Goal: Transaction & Acquisition: Purchase product/service

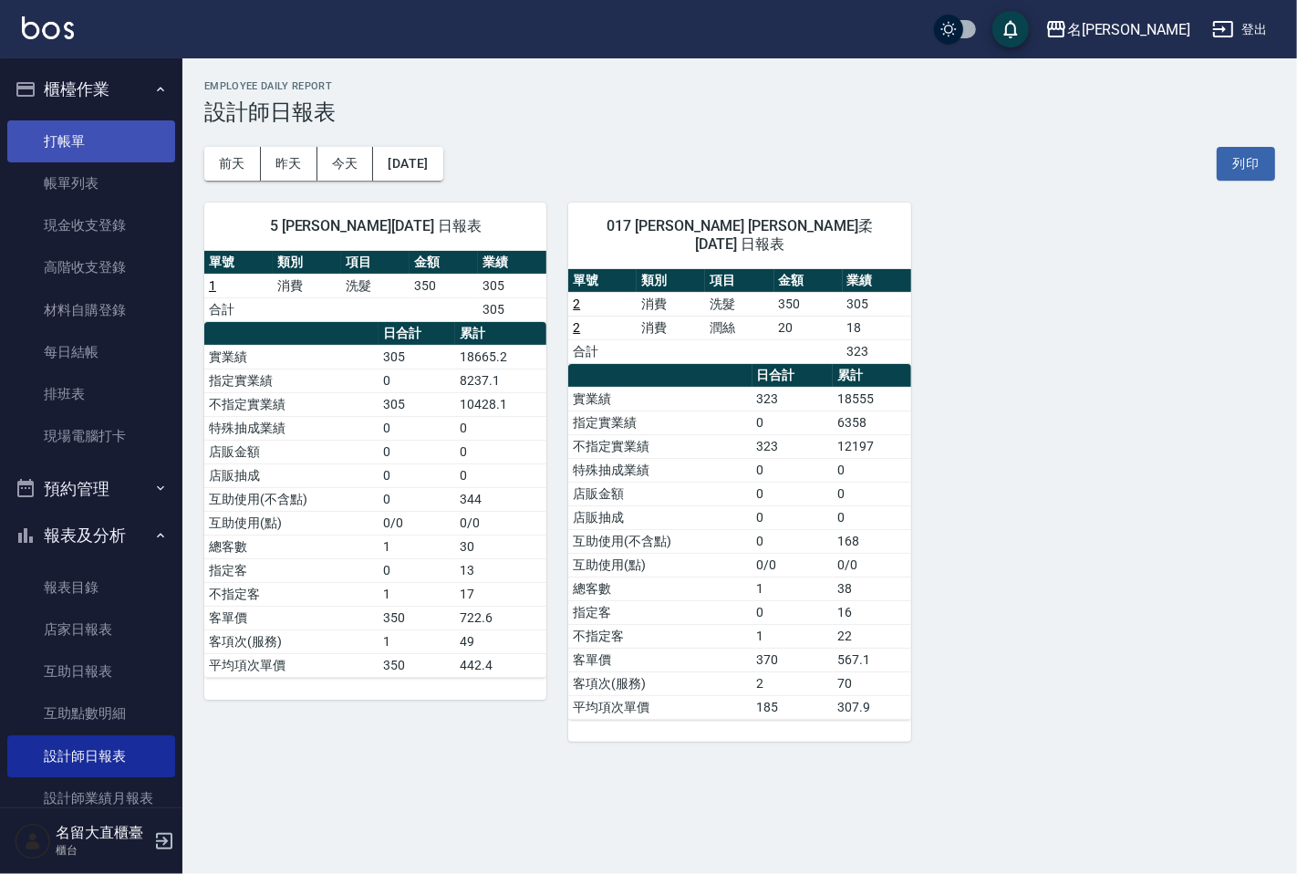
click at [98, 132] on link "打帳單" at bounding box center [91, 141] width 168 height 42
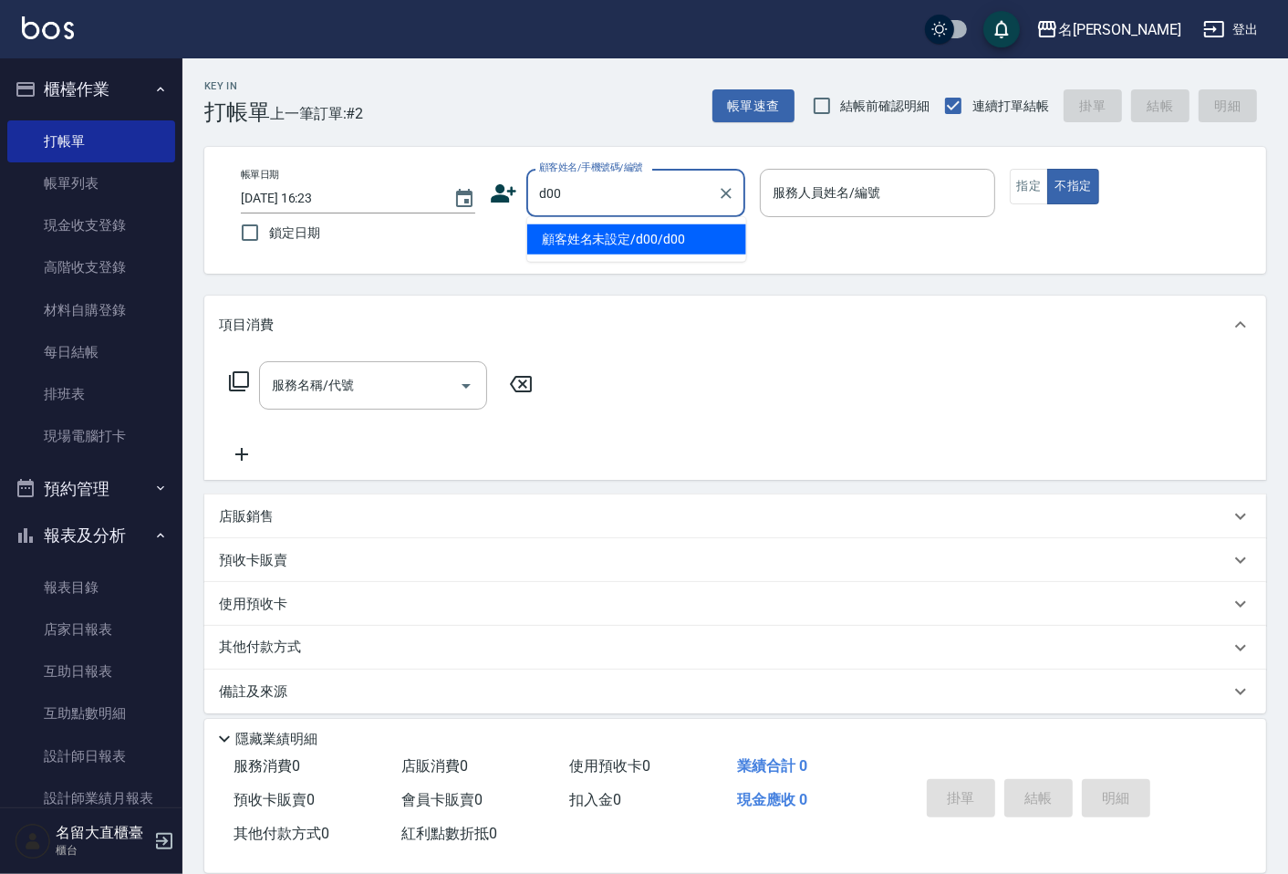
type input "顧客姓名未設定/d00/d00"
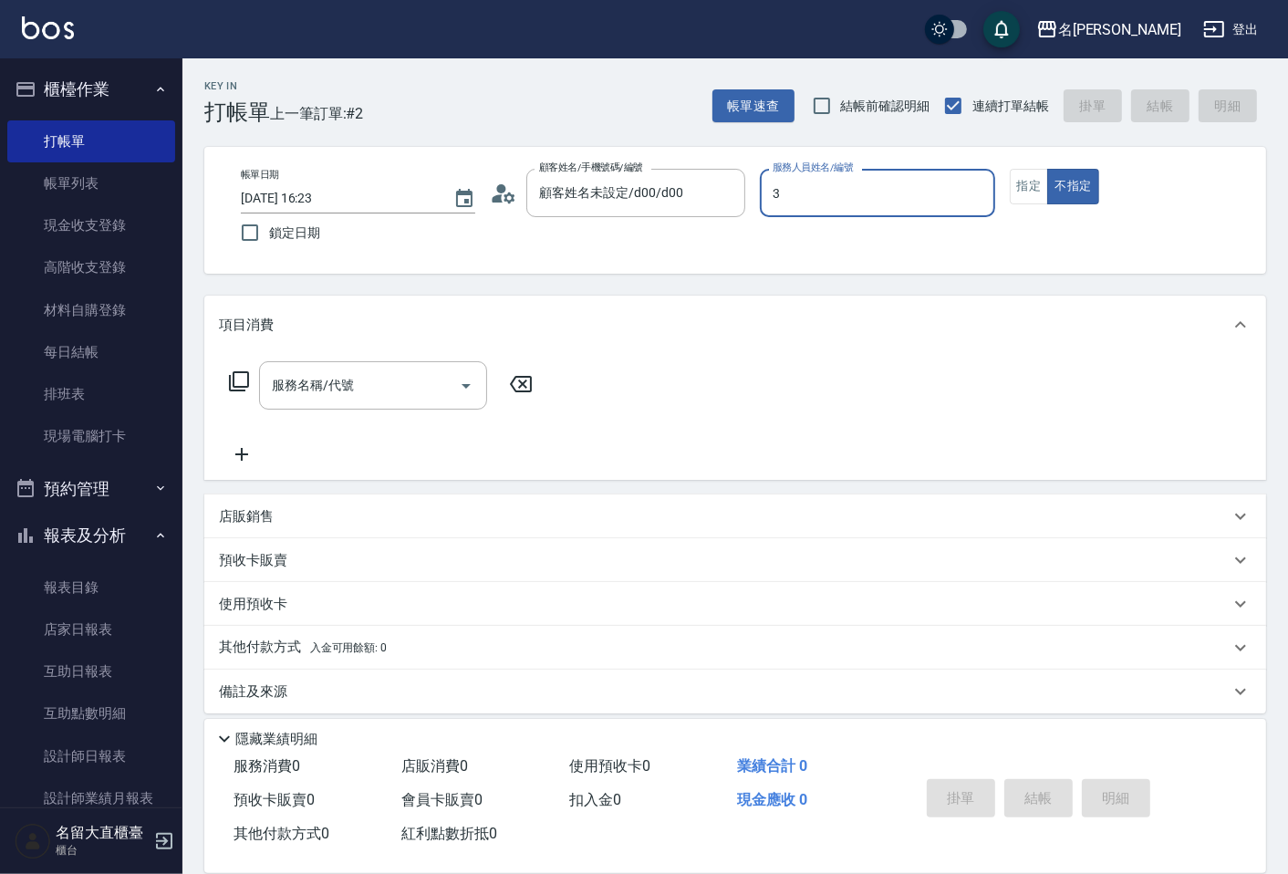
type input "[PERSON_NAME]3"
type button "false"
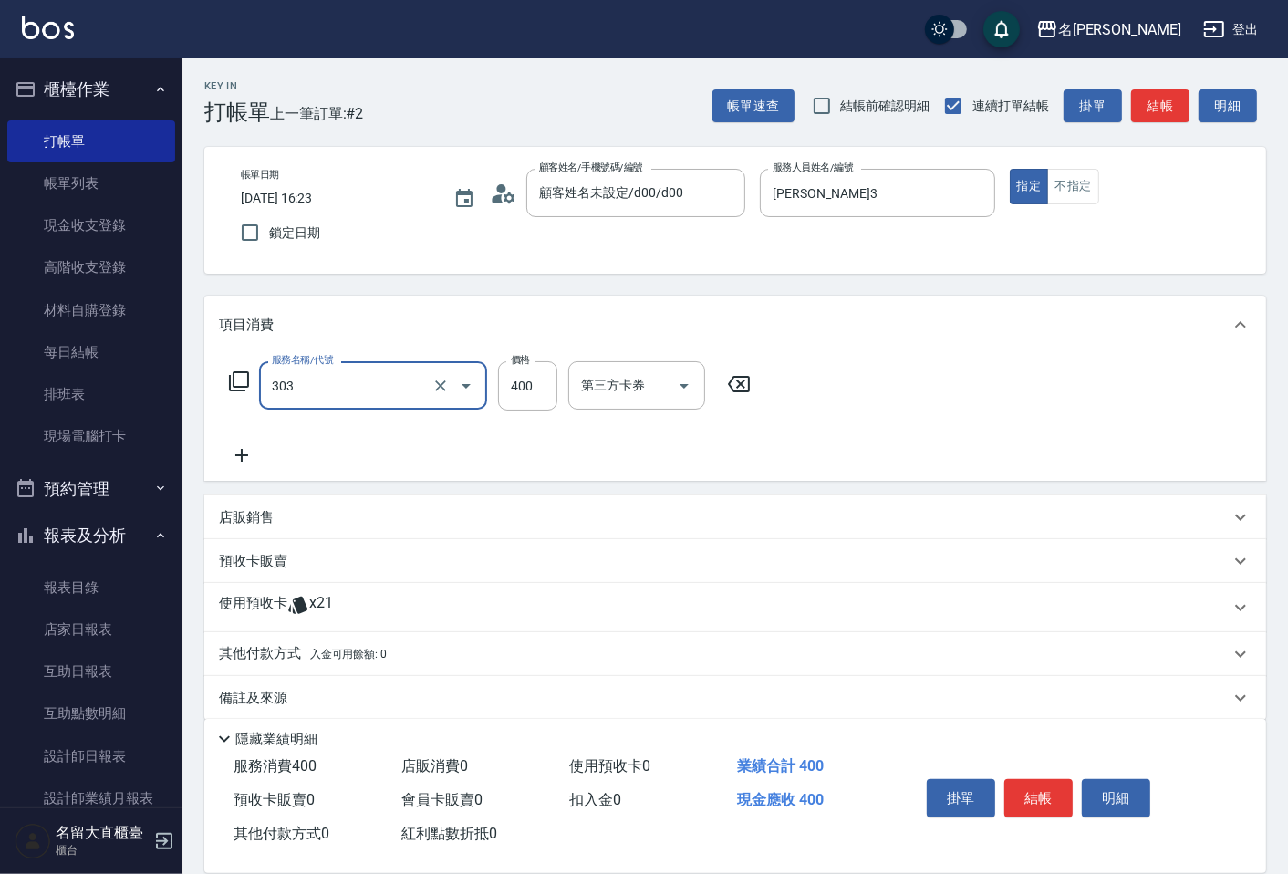
type input "剪髮(C級)(303)"
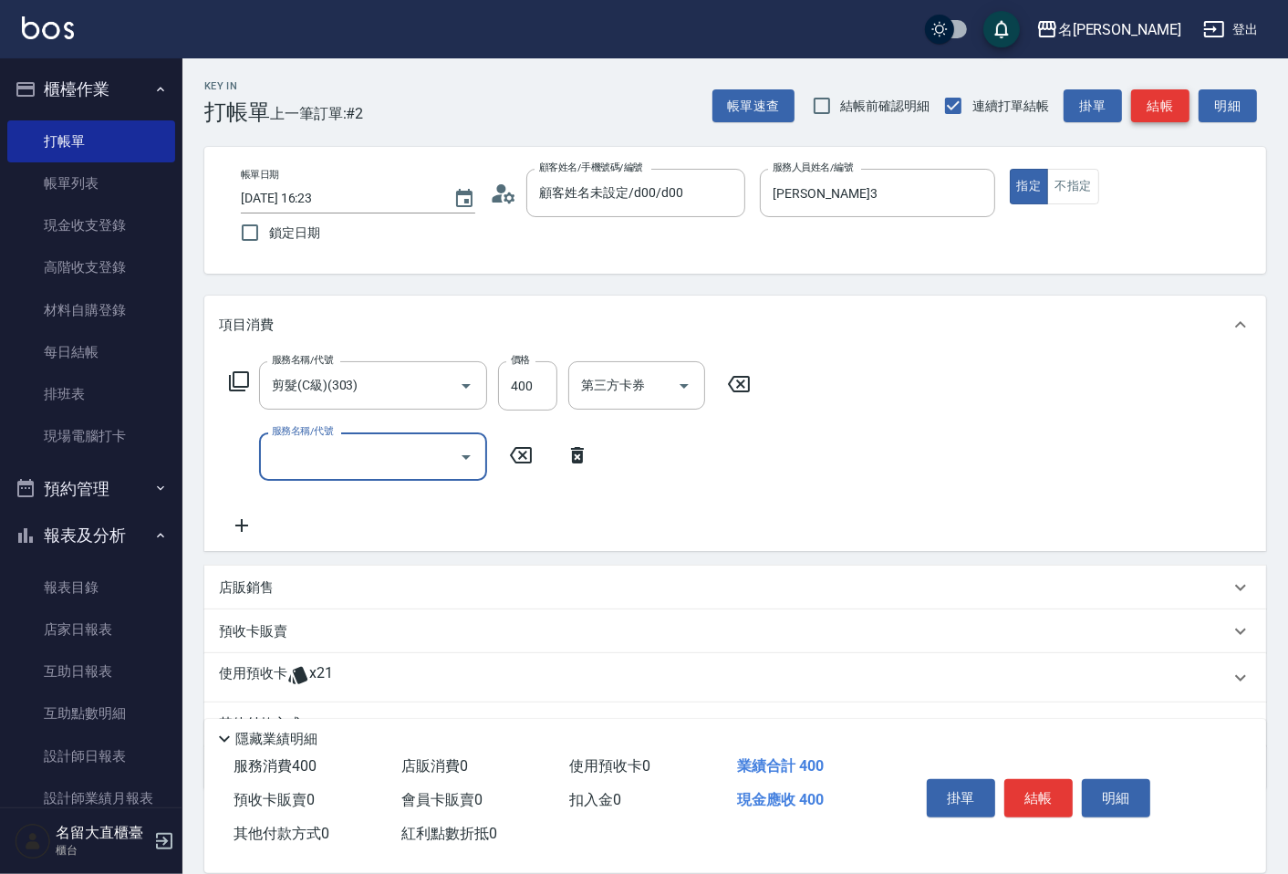
click at [1168, 100] on button "結帳" at bounding box center [1160, 106] width 58 height 34
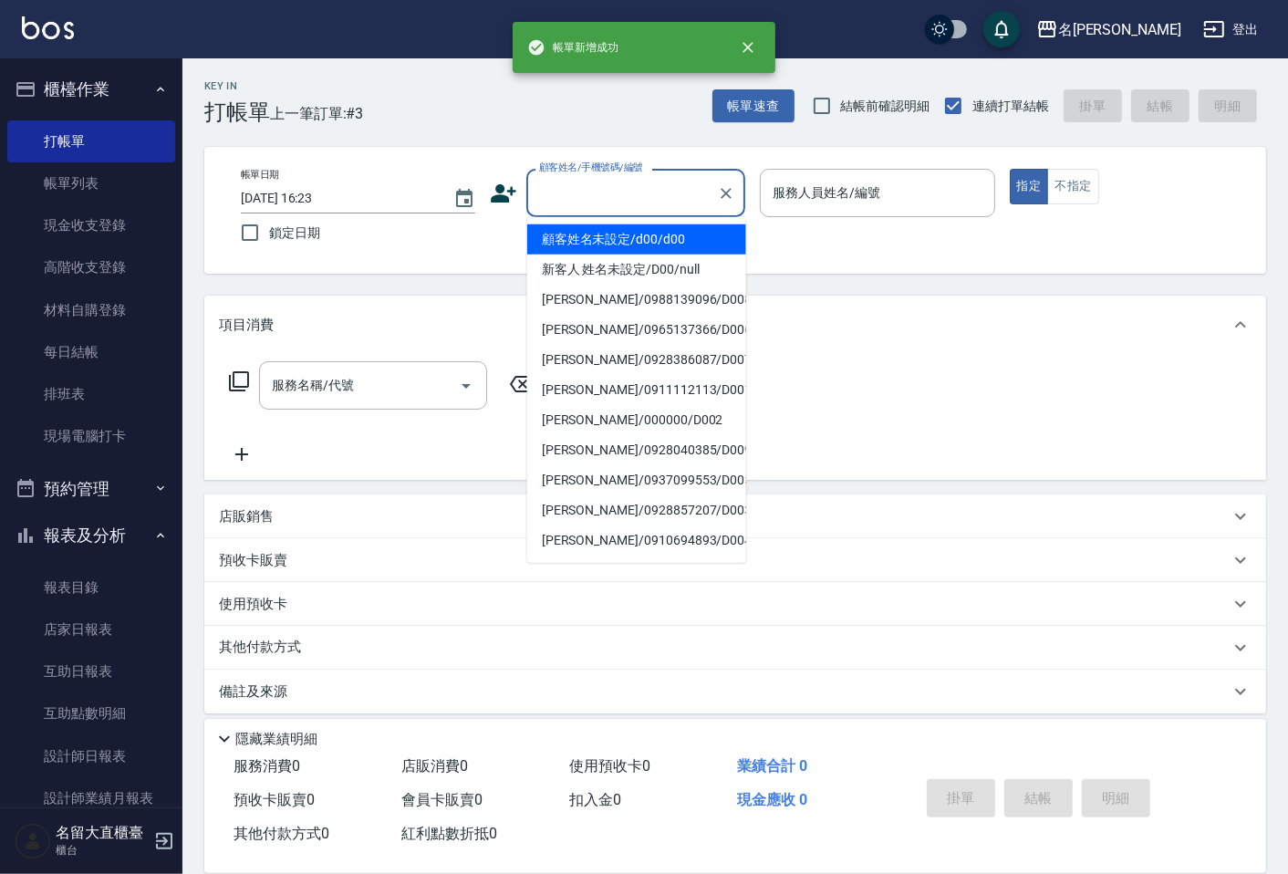
click at [643, 203] on input "顧客姓名/手機號碼/編號" at bounding box center [622, 193] width 175 height 32
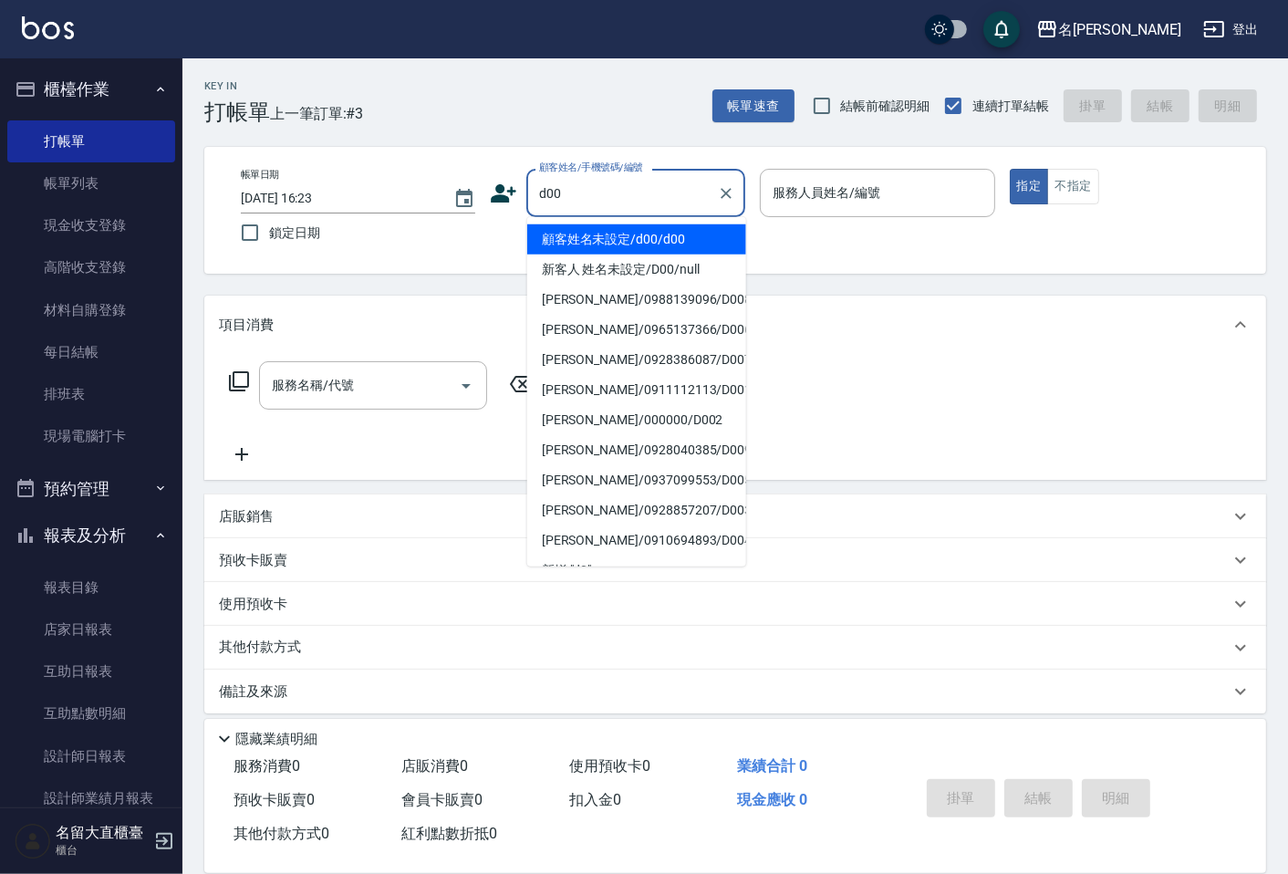
type input "顧客姓名未設定/d00/d00"
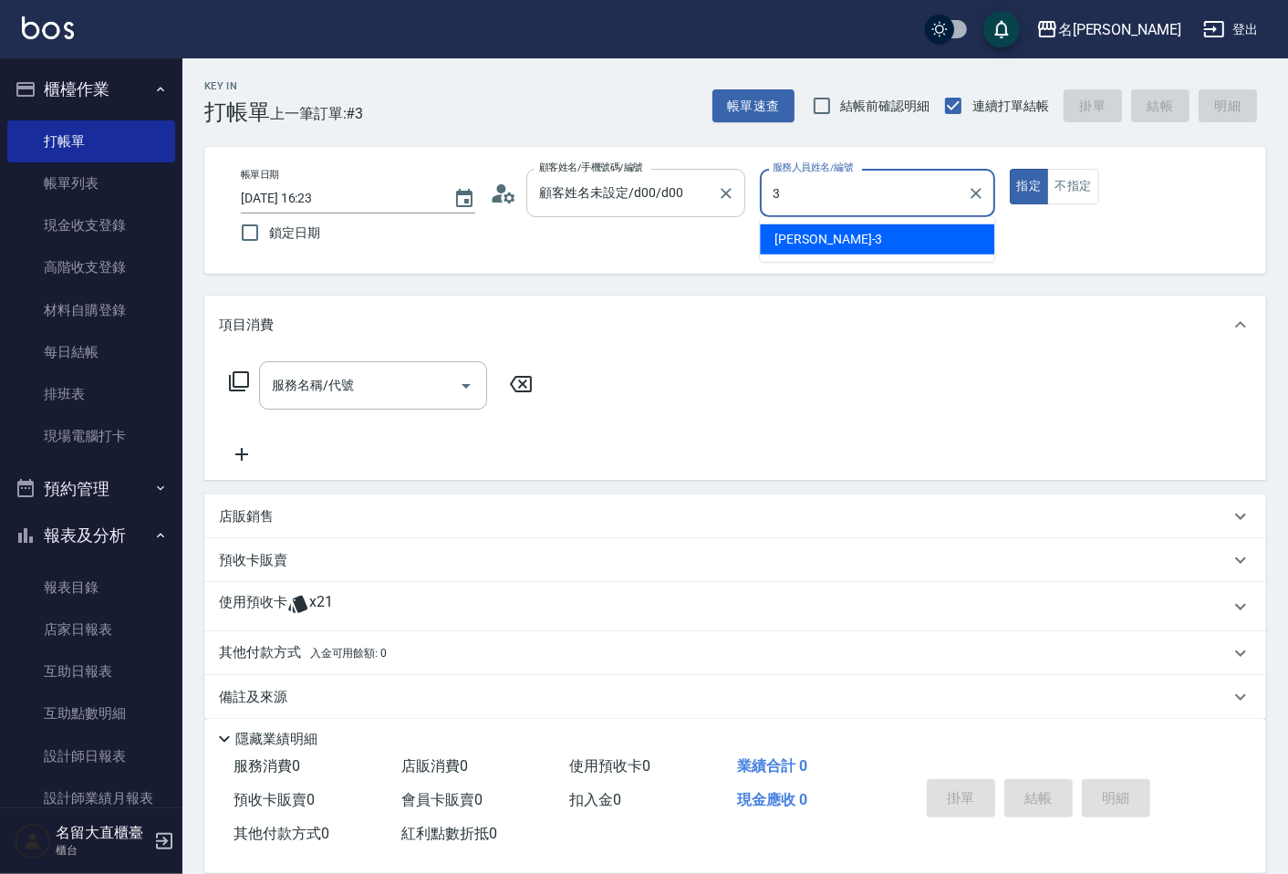
type input "[PERSON_NAME]3"
type button "true"
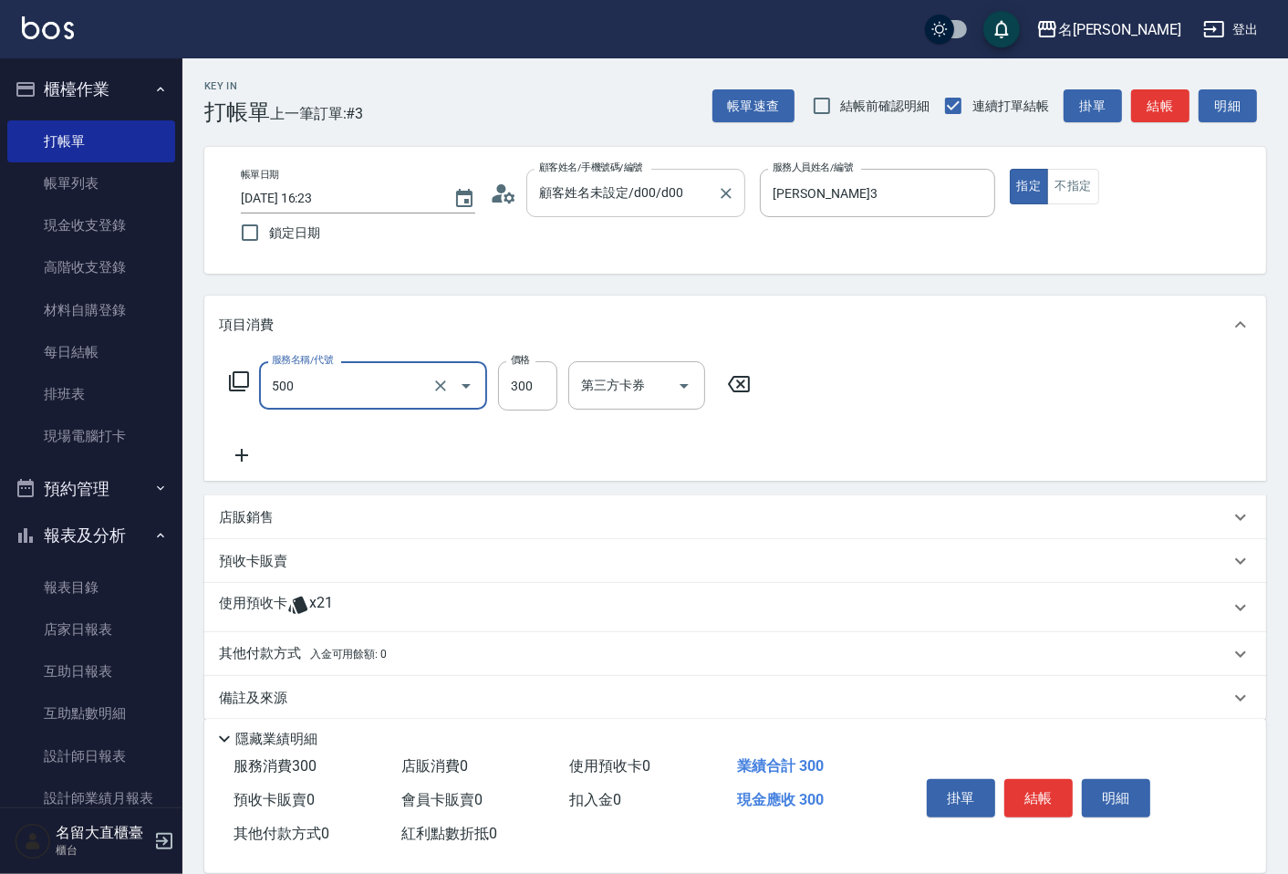
type input "洗髮(500)"
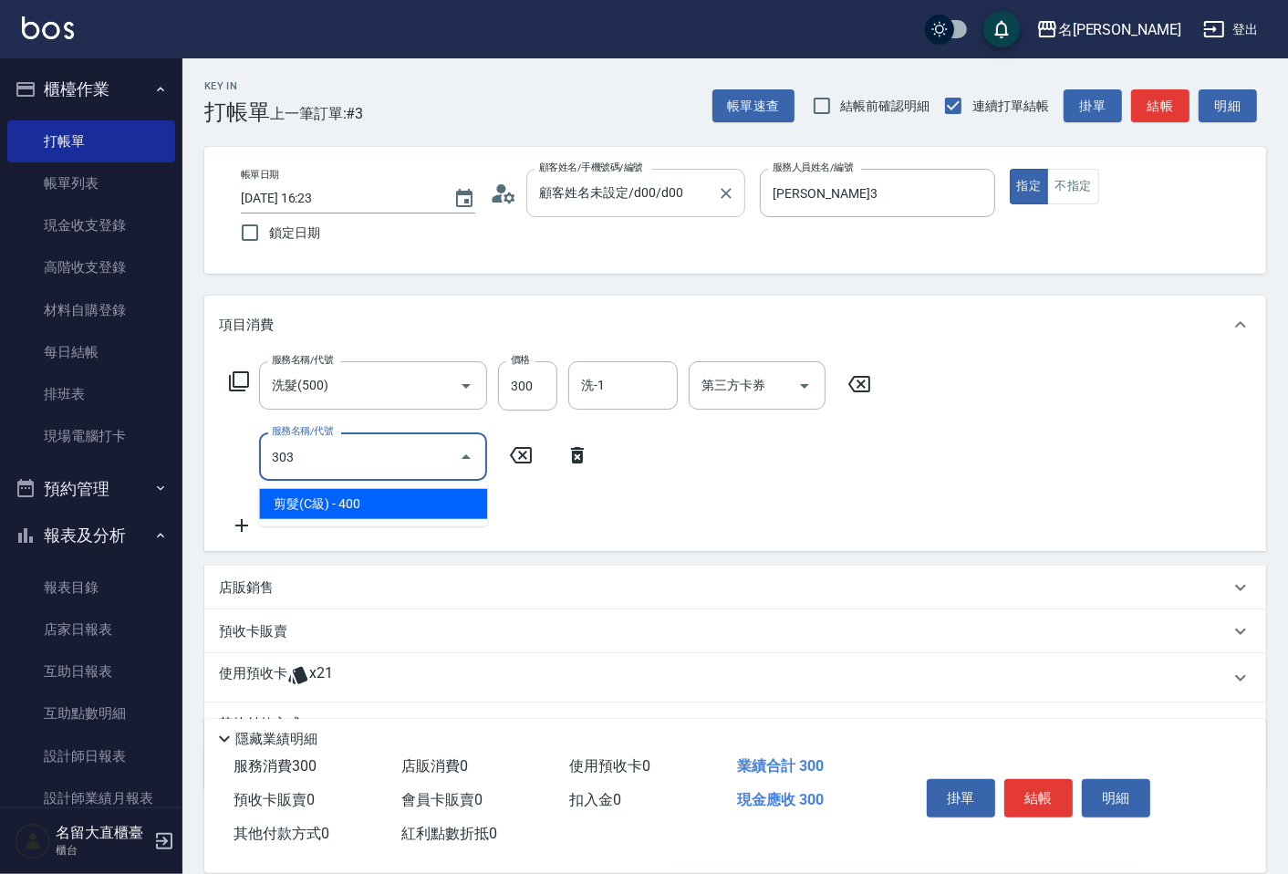
type input "剪髮(C級)(303)"
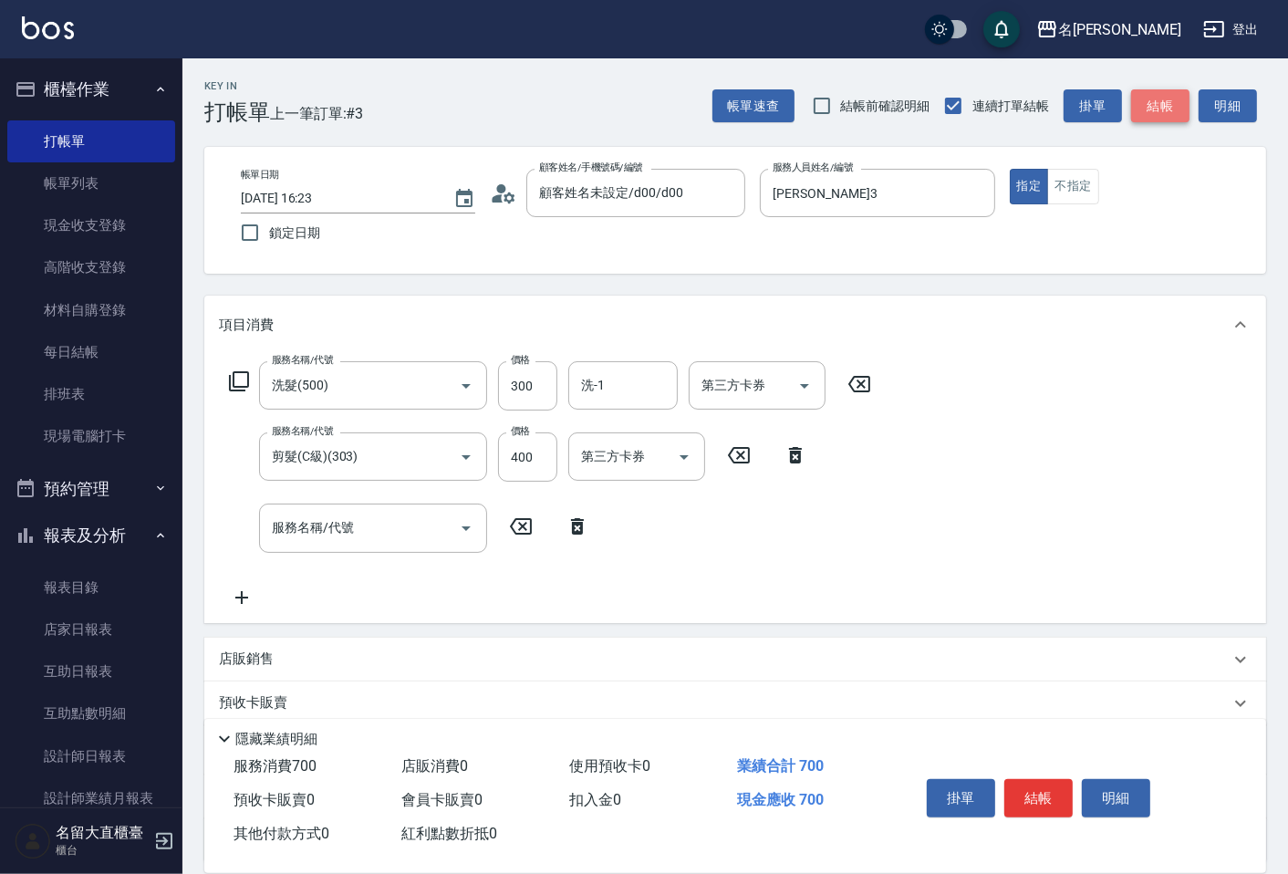
click at [1137, 113] on button "結帳" at bounding box center [1160, 106] width 58 height 34
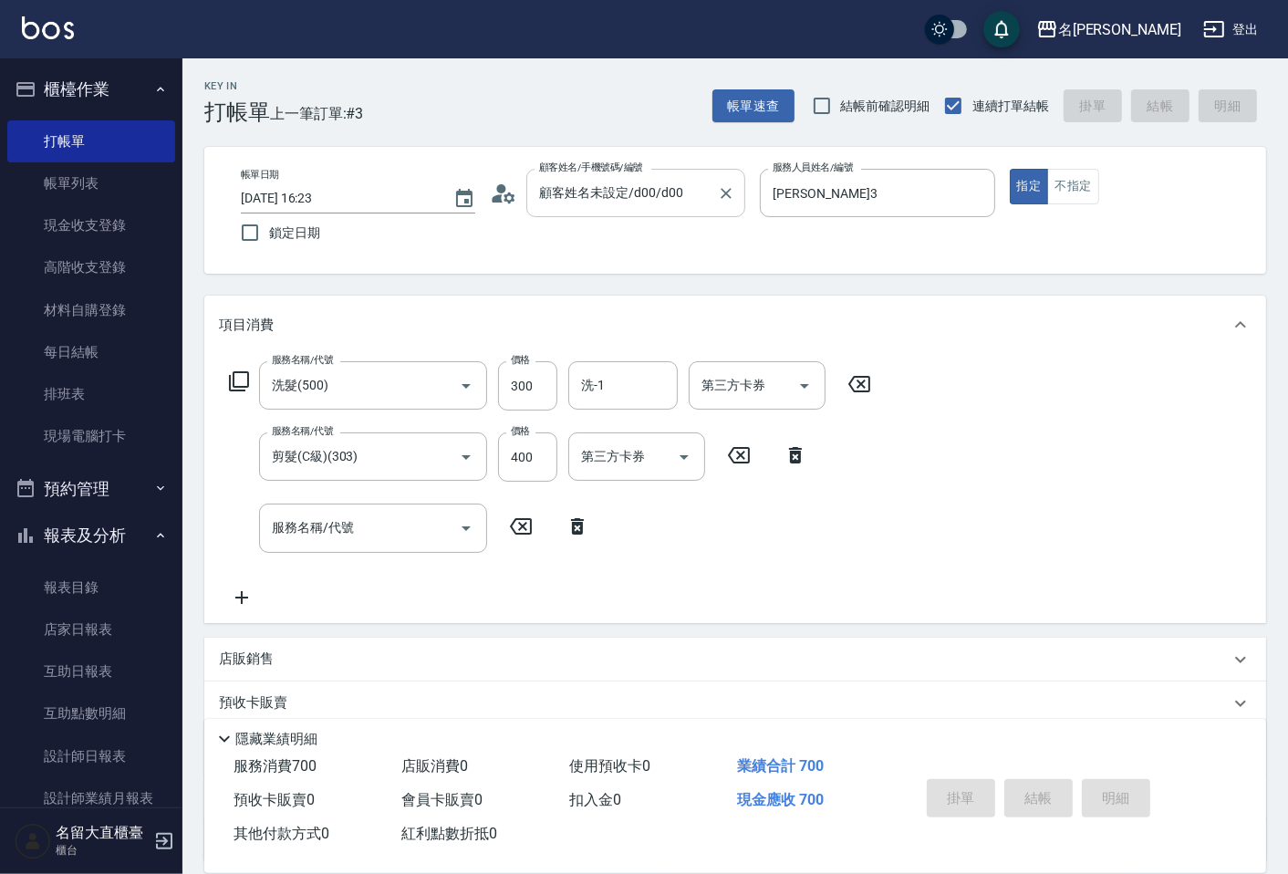
type input "[DATE] 16:24"
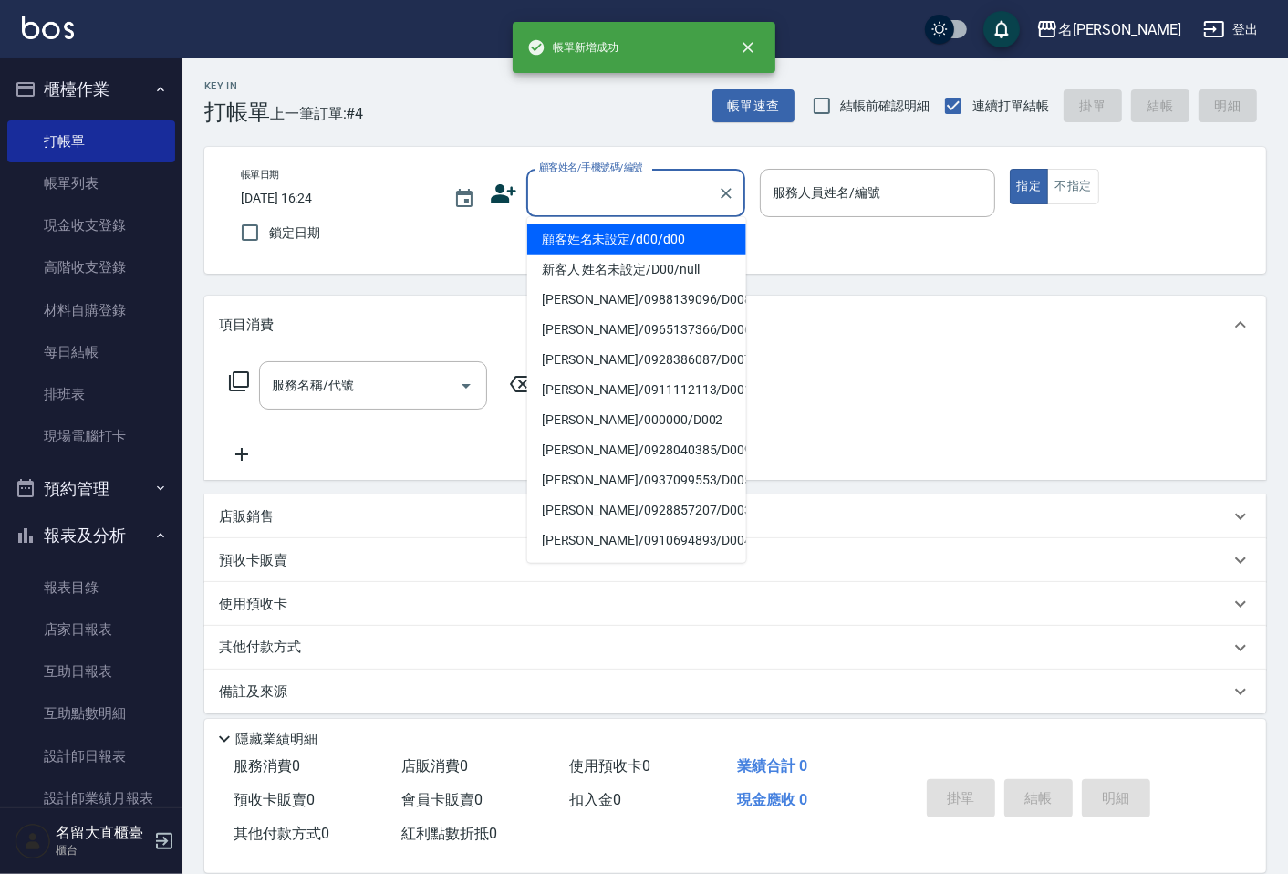
click at [645, 198] on input "顧客姓名/手機號碼/編號" at bounding box center [622, 193] width 175 height 32
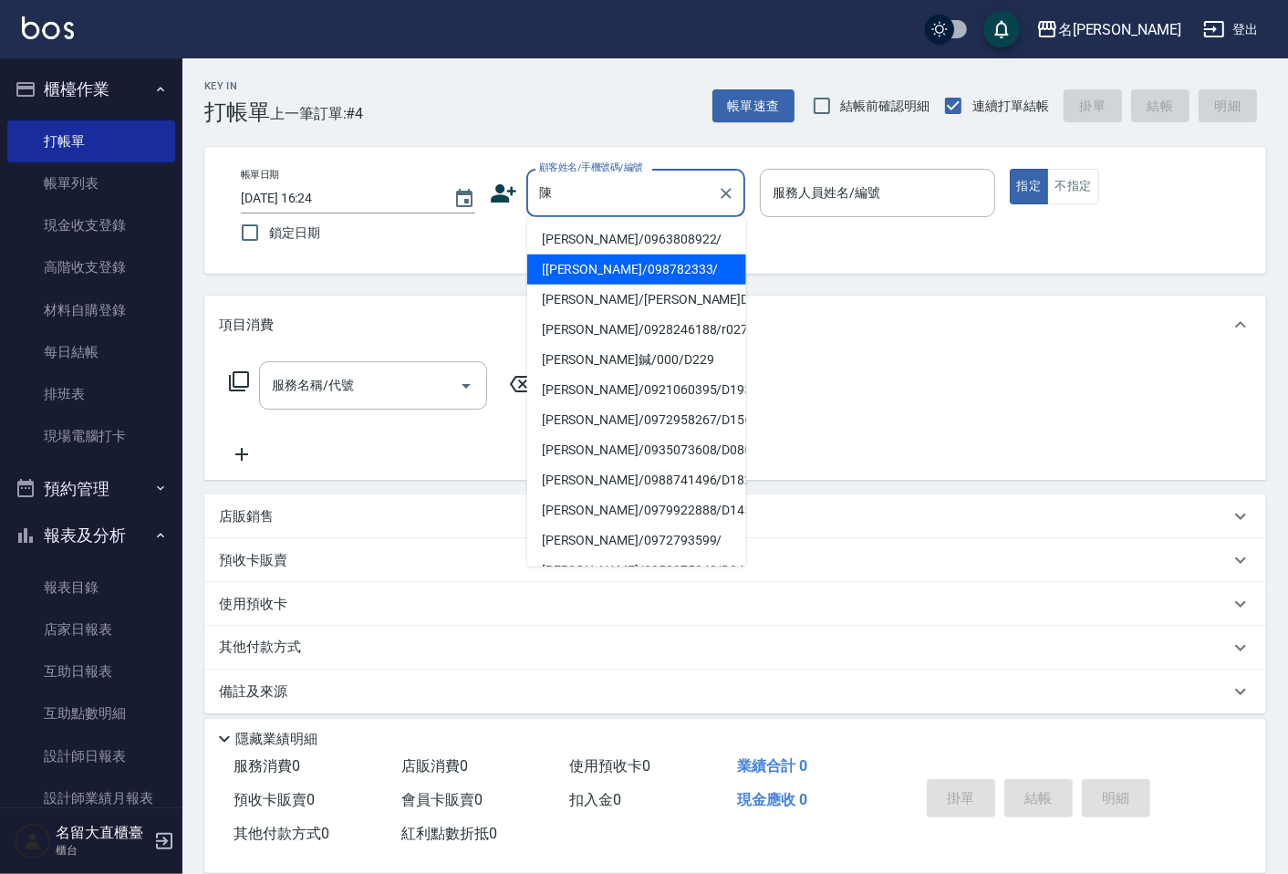
click at [630, 281] on li "[[PERSON_NAME]/098782333/" at bounding box center [636, 270] width 219 height 30
type input "[[PERSON_NAME]/098782333/"
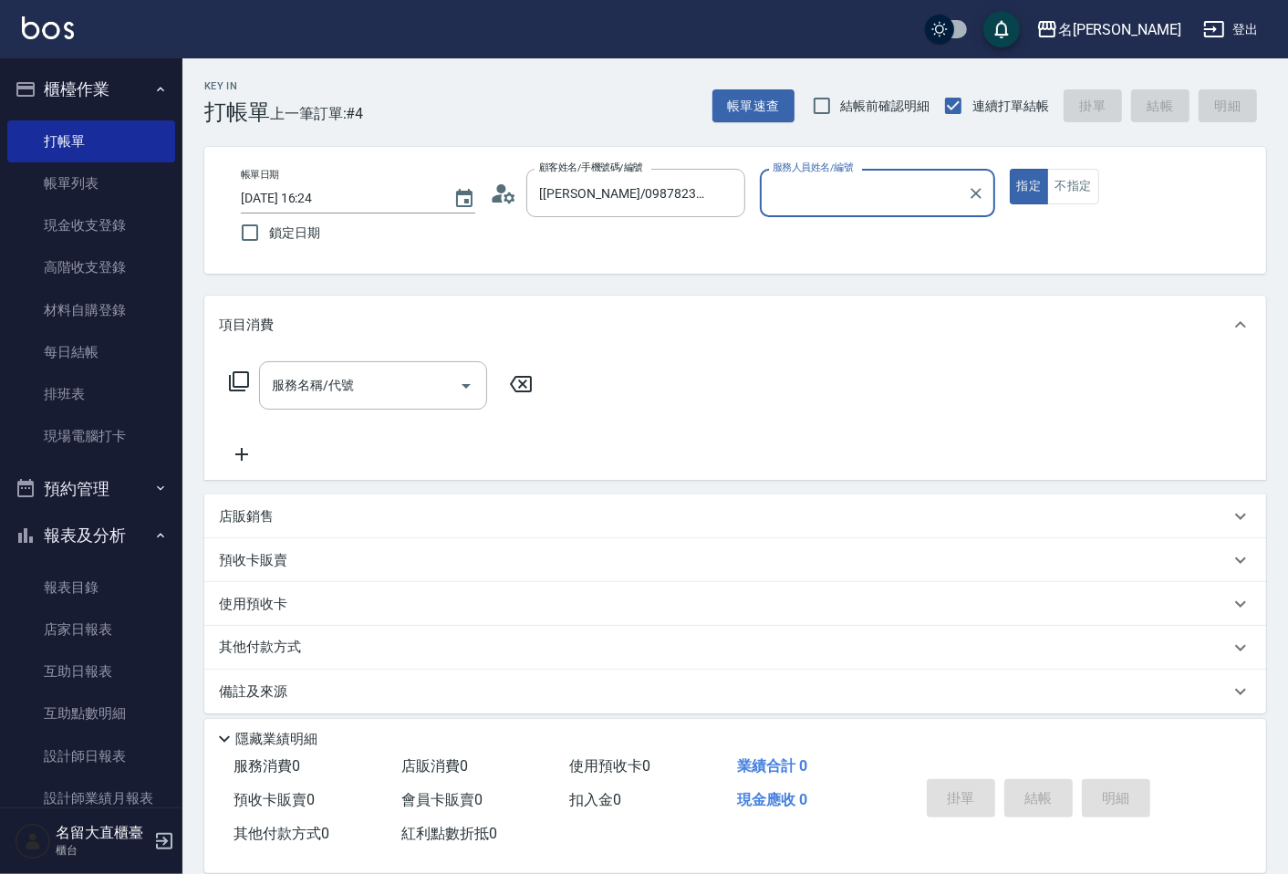
type input "欣柔-017"
click at [632, 203] on input "[[PERSON_NAME]/098782333/" at bounding box center [622, 193] width 175 height 32
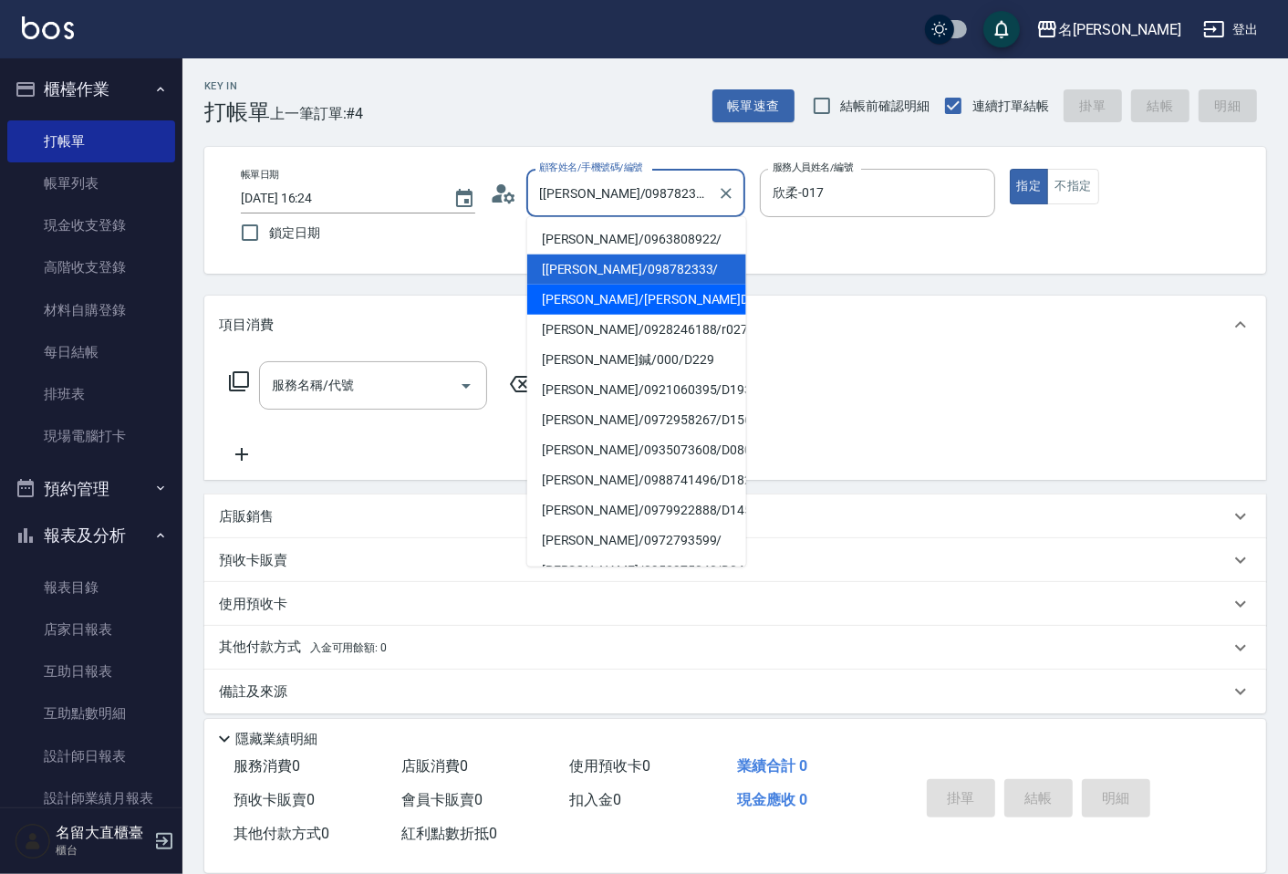
click at [618, 299] on li "[PERSON_NAME]/[PERSON_NAME]D230/D230" at bounding box center [636, 300] width 219 height 30
type input "[PERSON_NAME]/[PERSON_NAME]D230/D230"
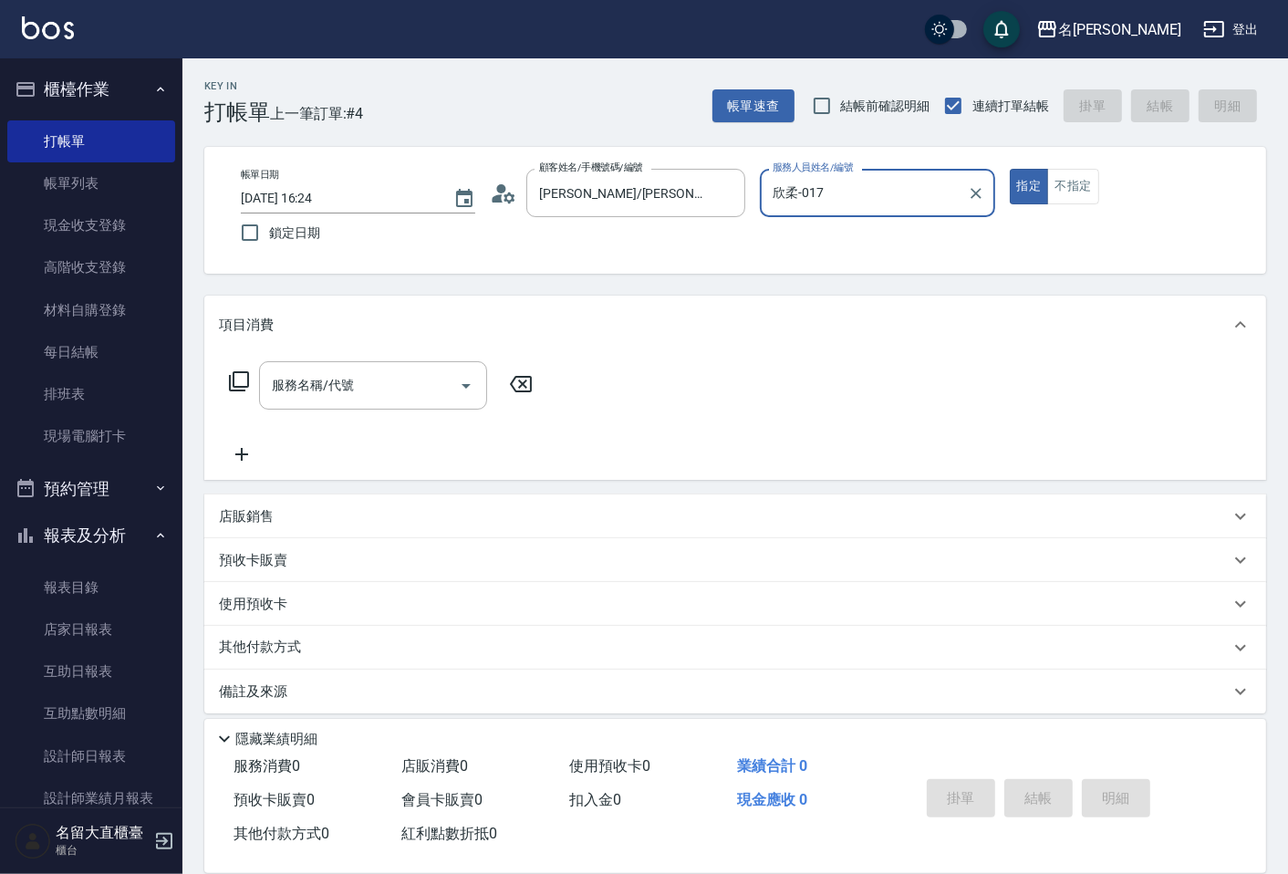
type input "[PERSON_NAME]3"
click at [1010, 169] on button "指定" at bounding box center [1029, 187] width 39 height 36
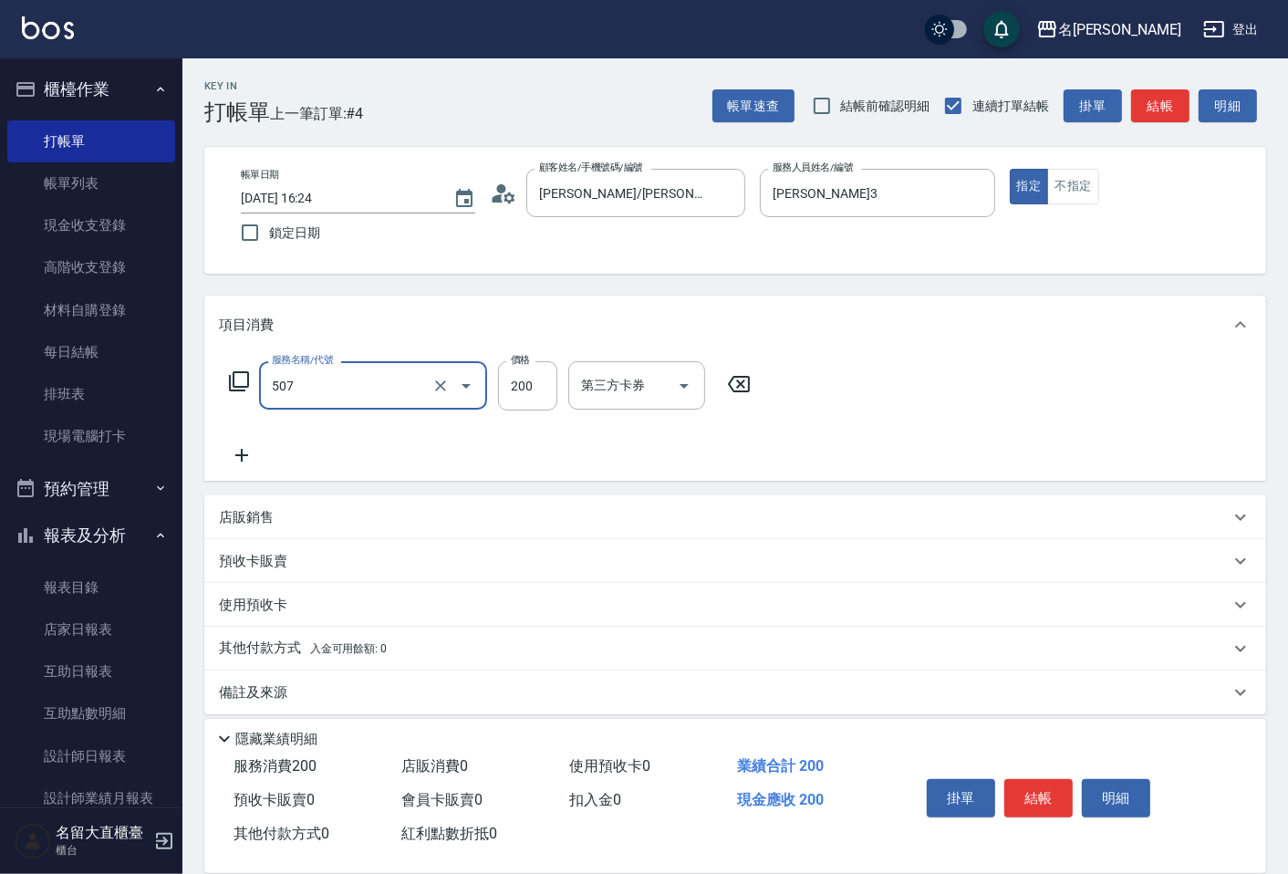
type input "兒童洗髮(507)"
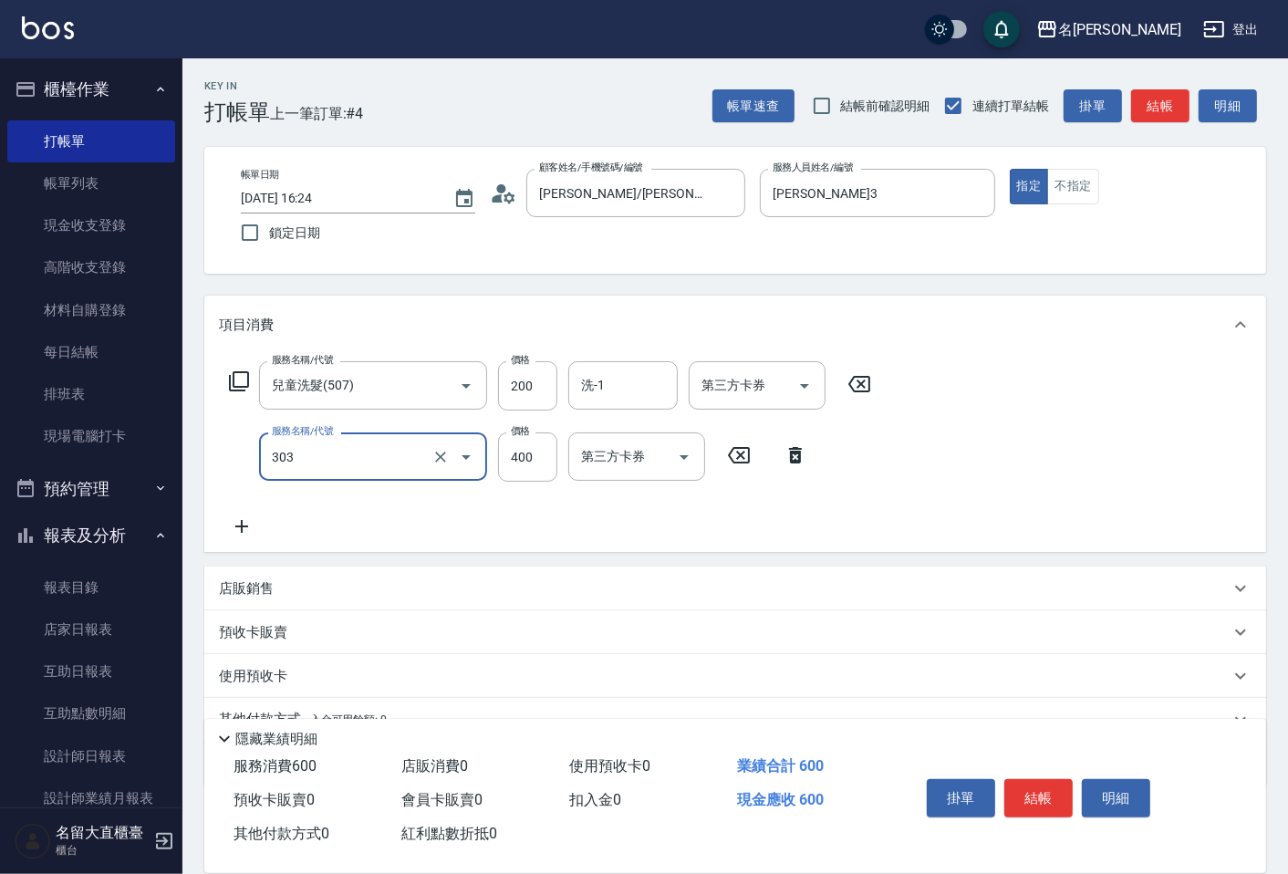
type input "剪髮(C級)(303)"
type input "300"
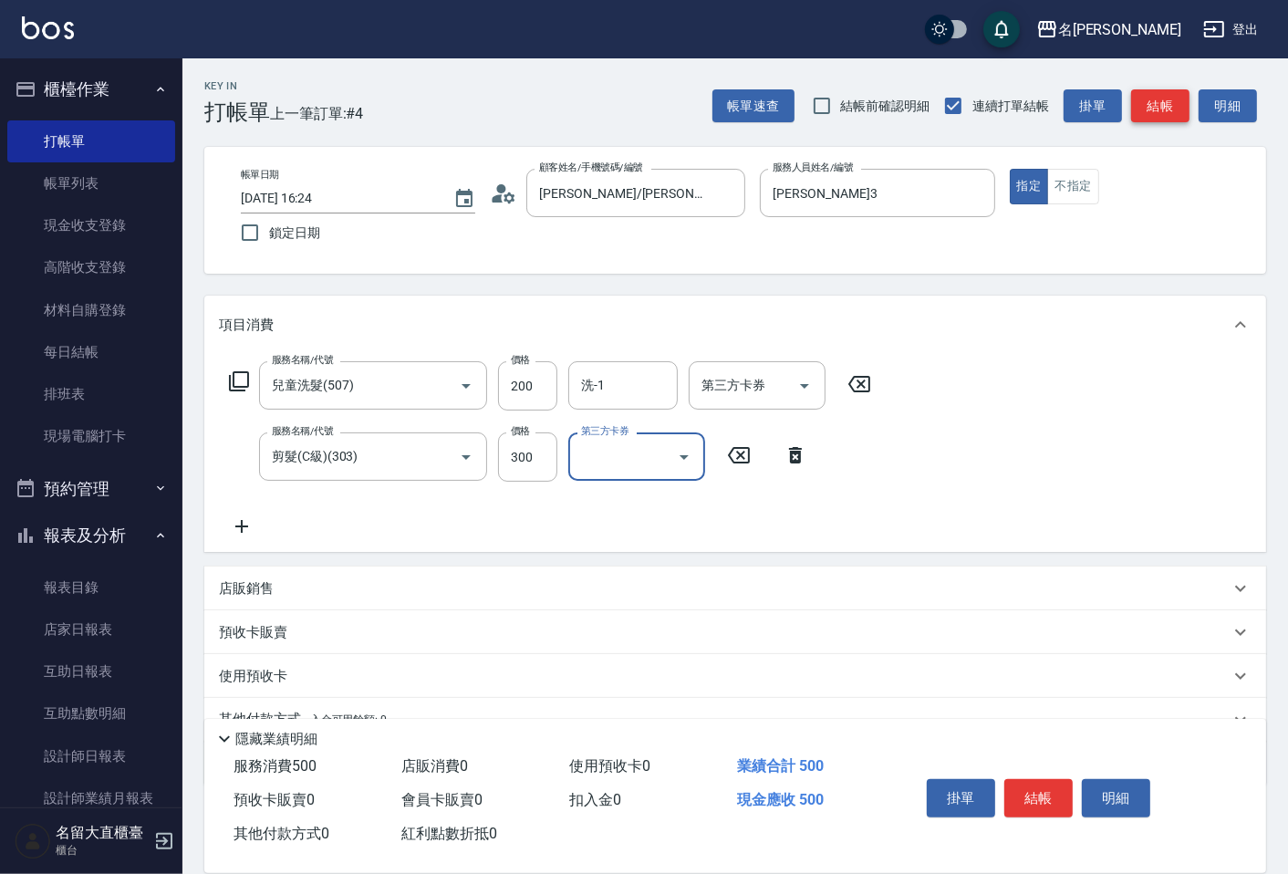
click at [1147, 112] on button "結帳" at bounding box center [1160, 106] width 58 height 34
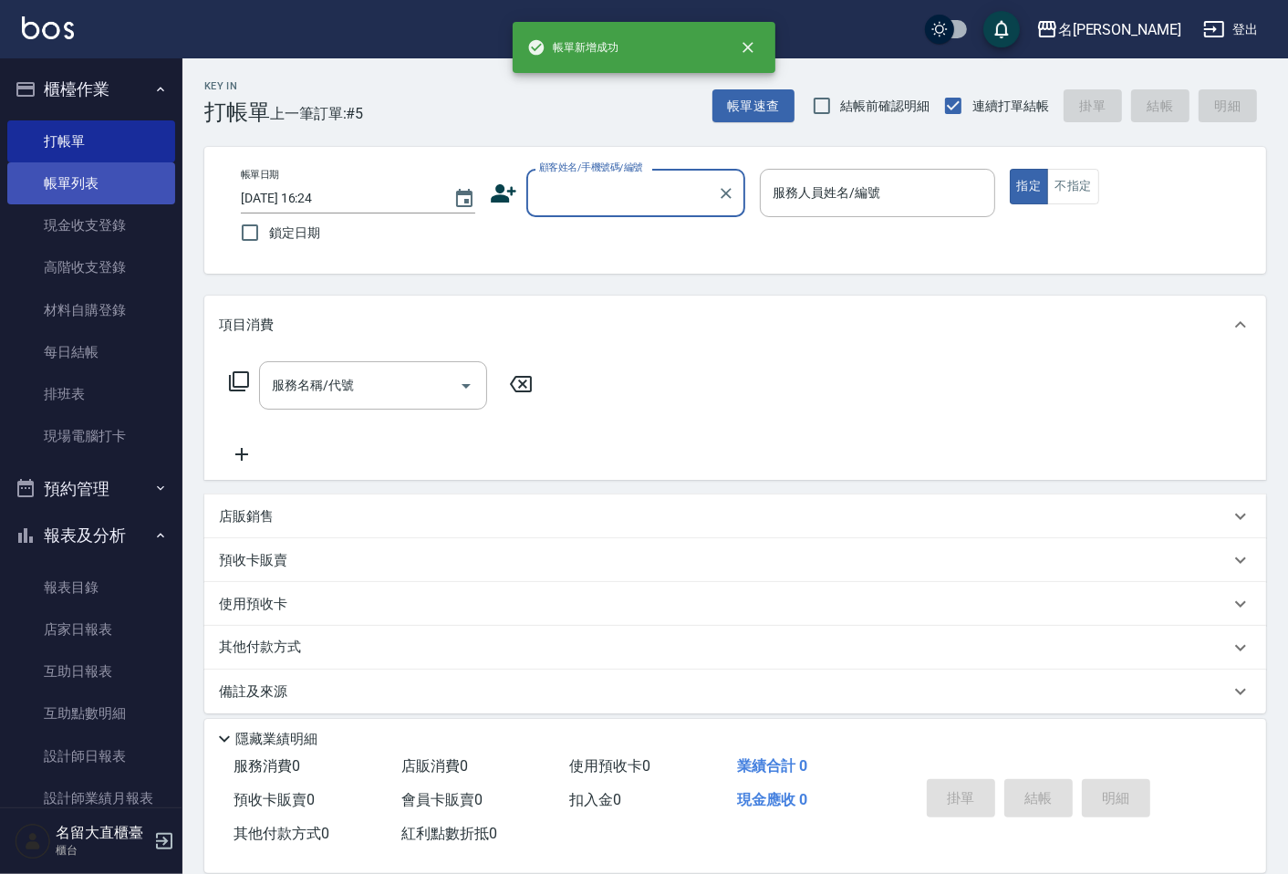
click at [92, 187] on link "帳單列表" at bounding box center [91, 183] width 168 height 42
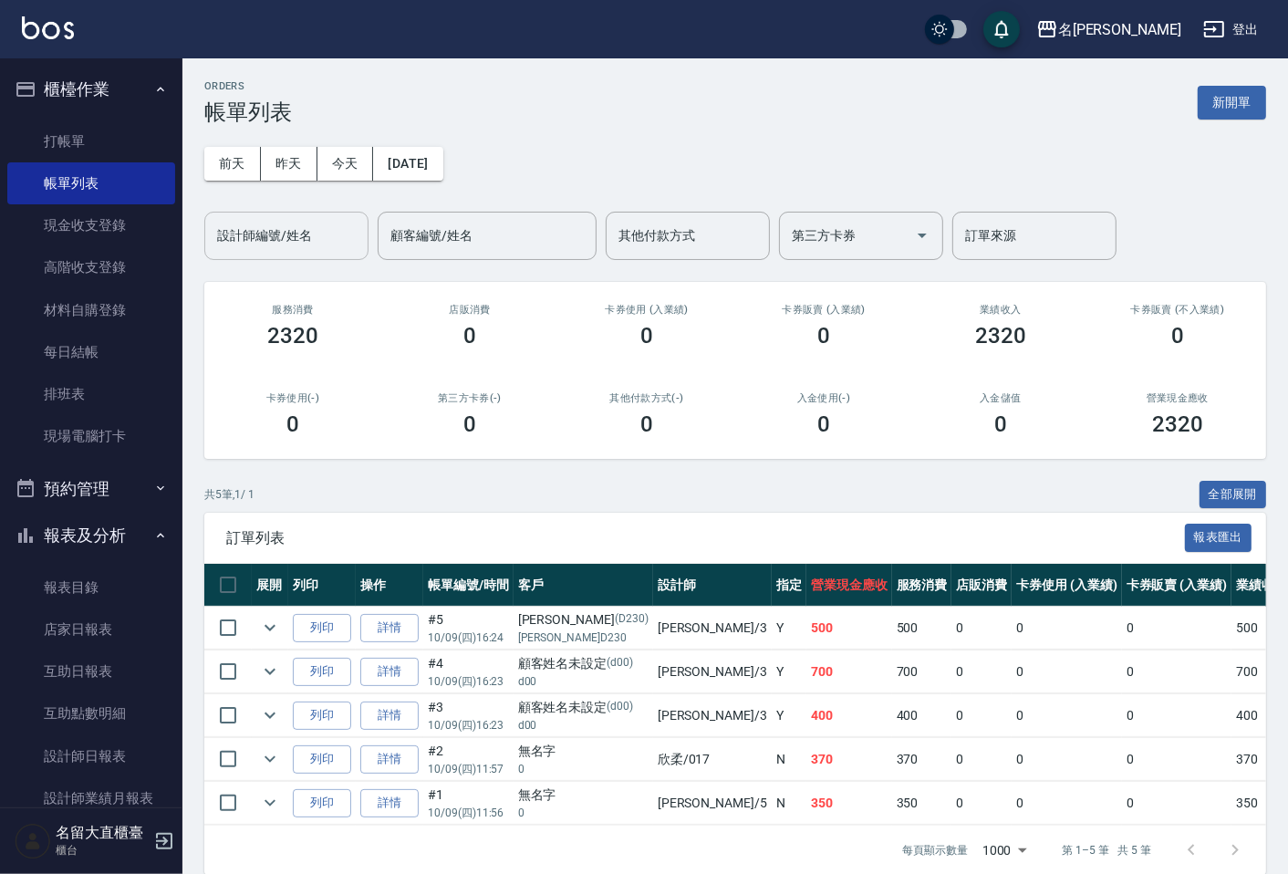
click at [269, 251] on div "設計師編號/姓名" at bounding box center [286, 236] width 164 height 48
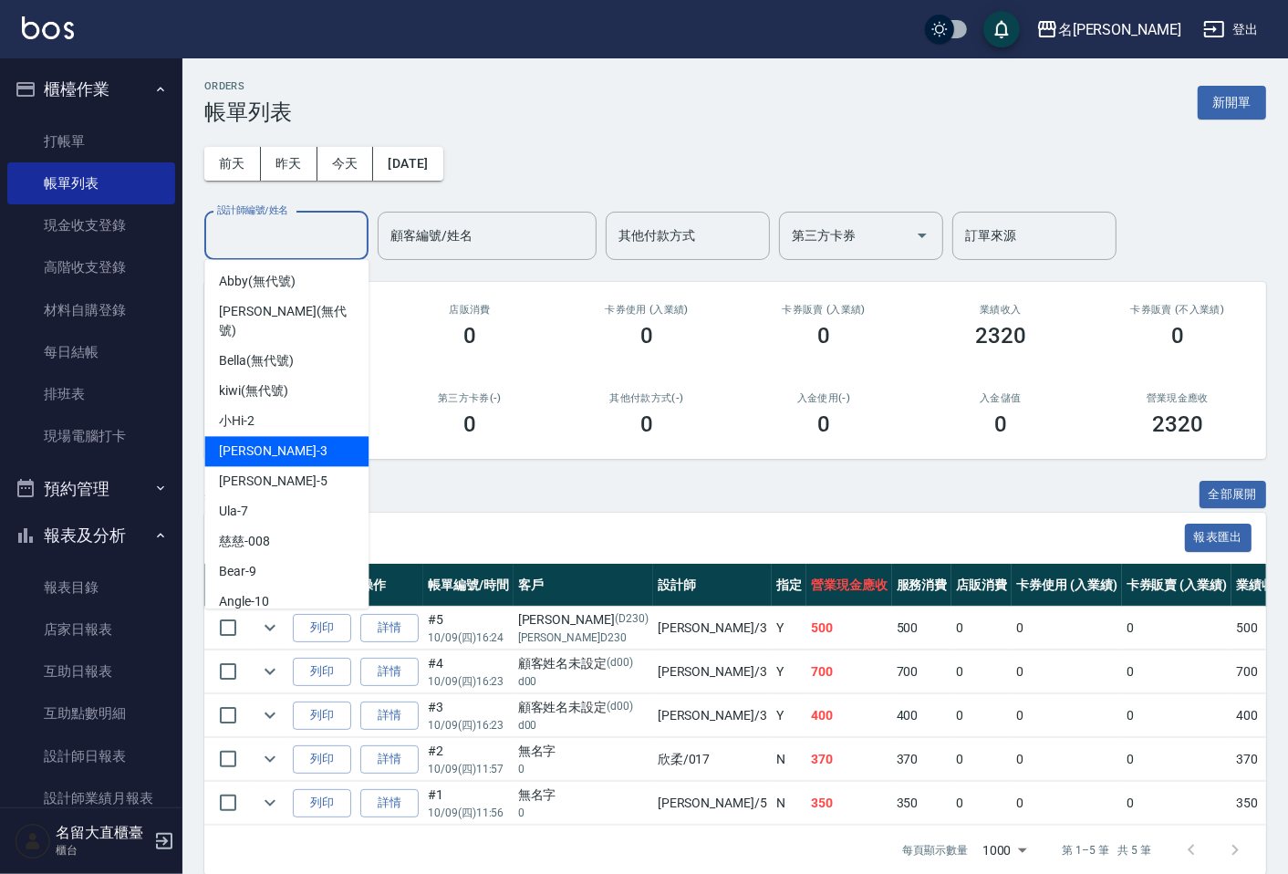
click at [278, 436] on div "[PERSON_NAME]3" at bounding box center [286, 451] width 164 height 30
type input "[PERSON_NAME]3"
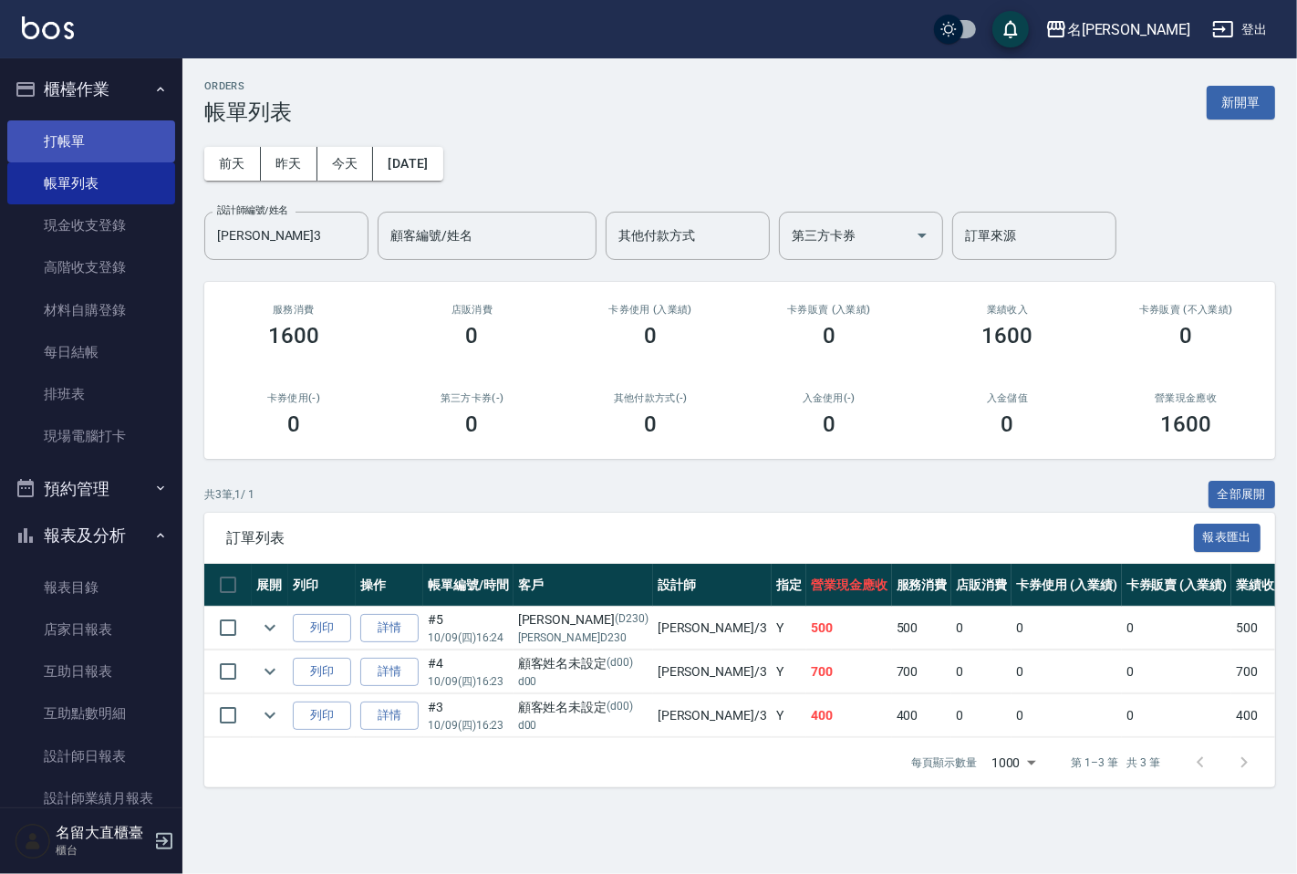
drag, startPoint x: 235, startPoint y: 398, endPoint x: 61, endPoint y: 142, distance: 309.2
click at [60, 146] on link "打帳單" at bounding box center [91, 141] width 168 height 42
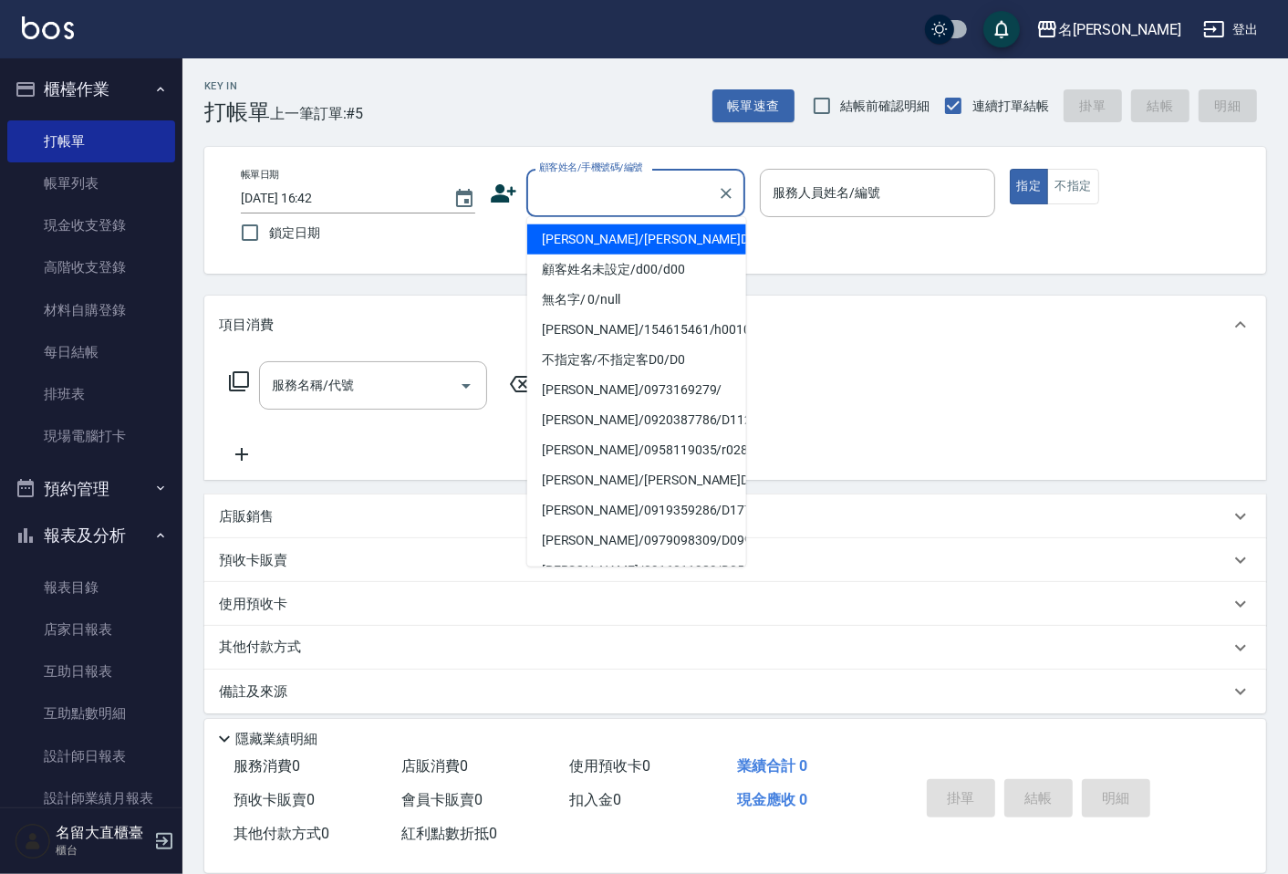
click at [575, 203] on input "顧客姓名/手機號碼/編號" at bounding box center [622, 193] width 175 height 32
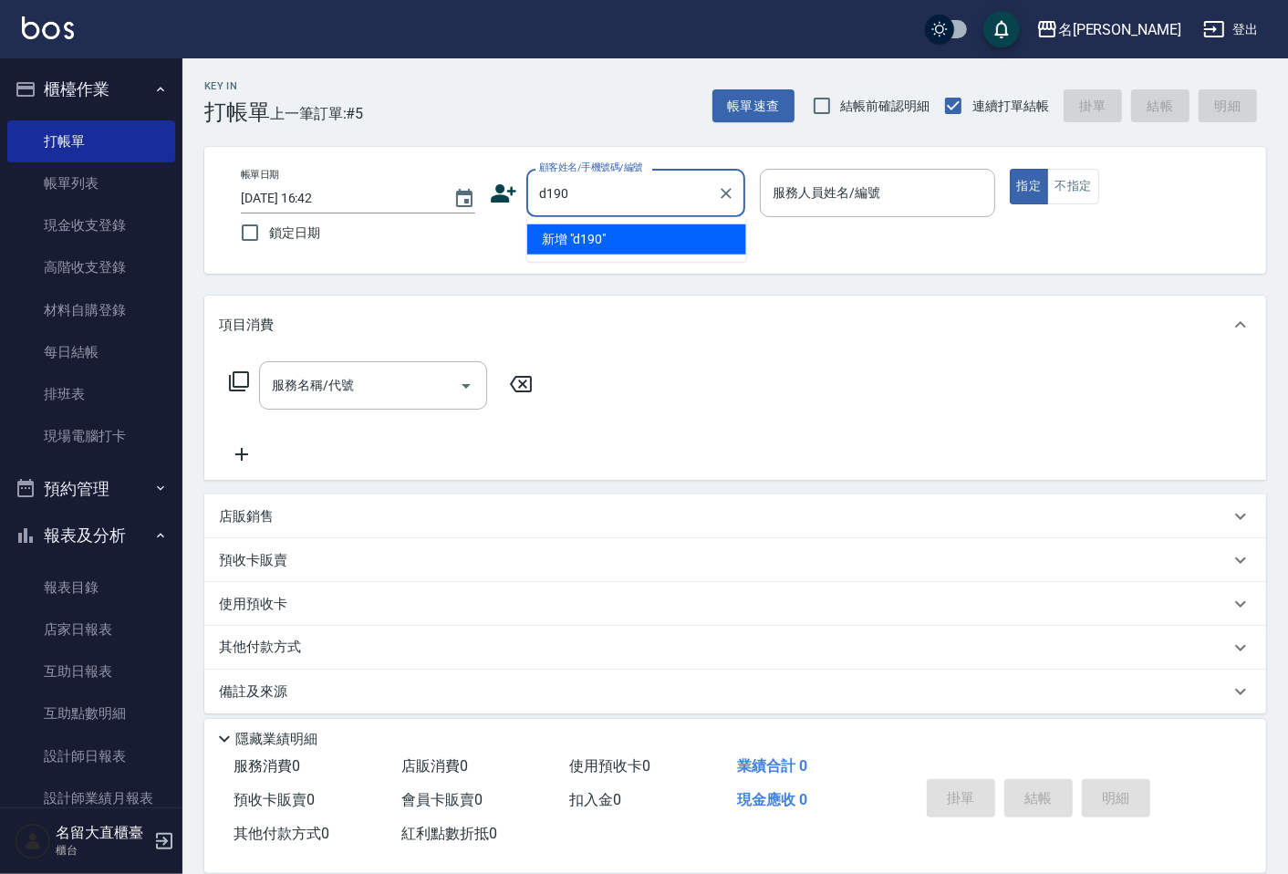
type input "d190"
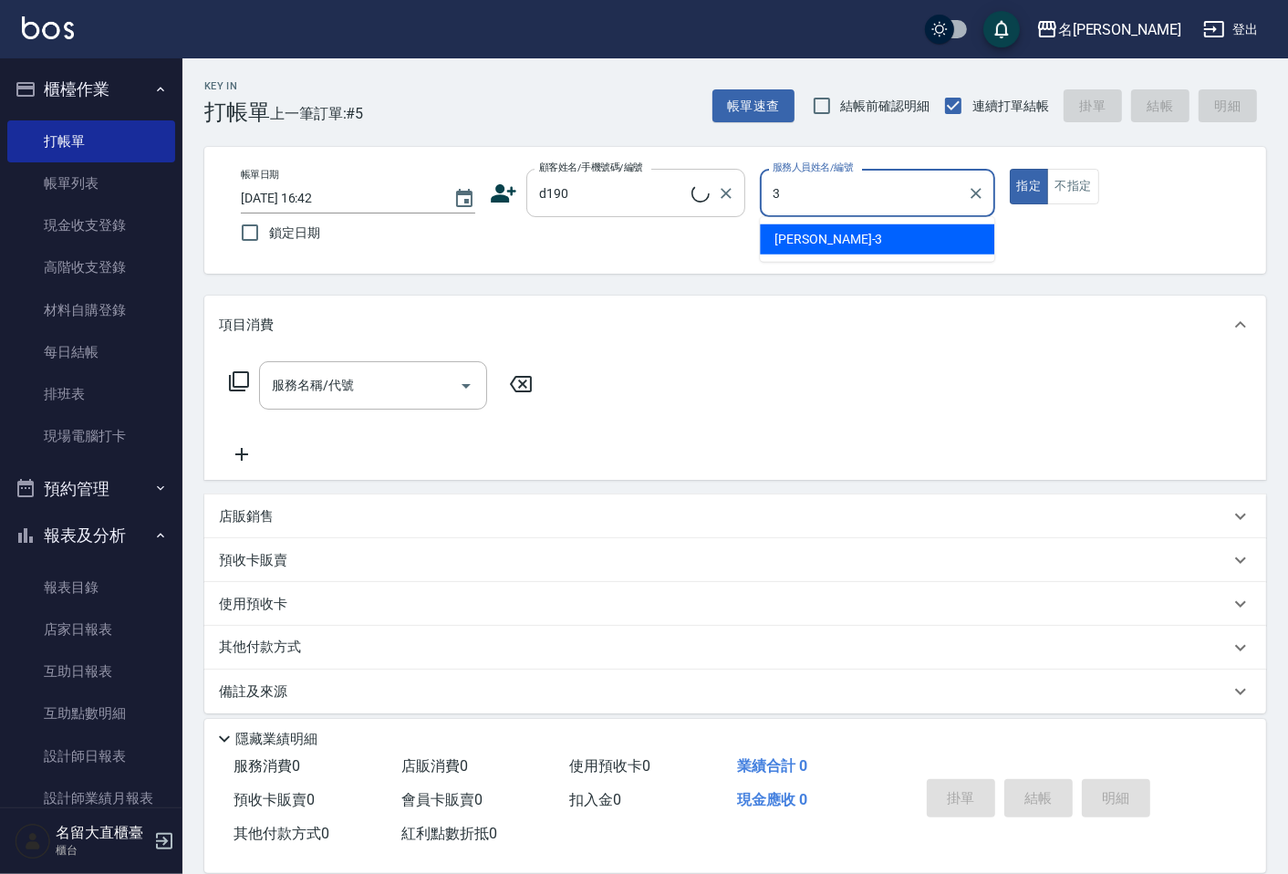
type input "[PERSON_NAME]3"
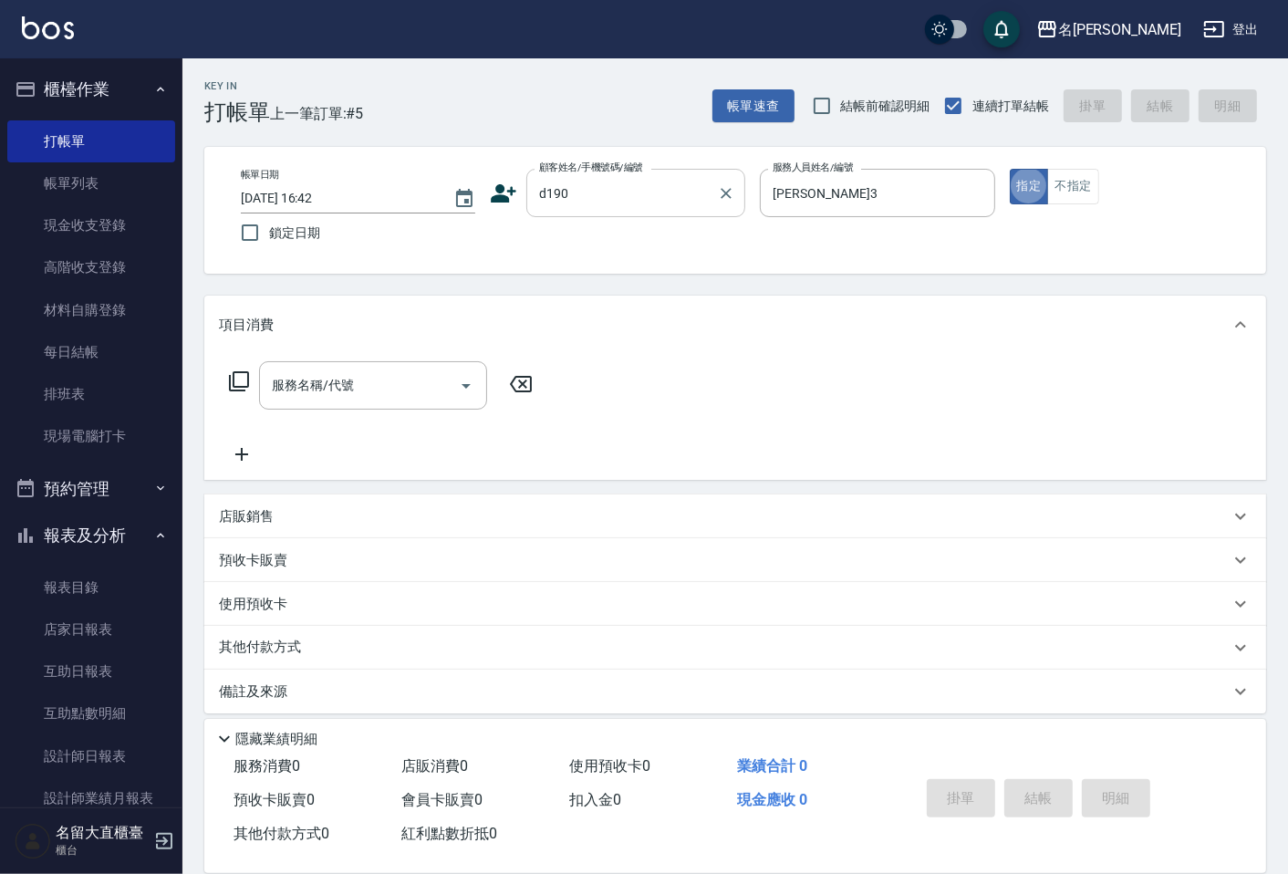
type button "true"
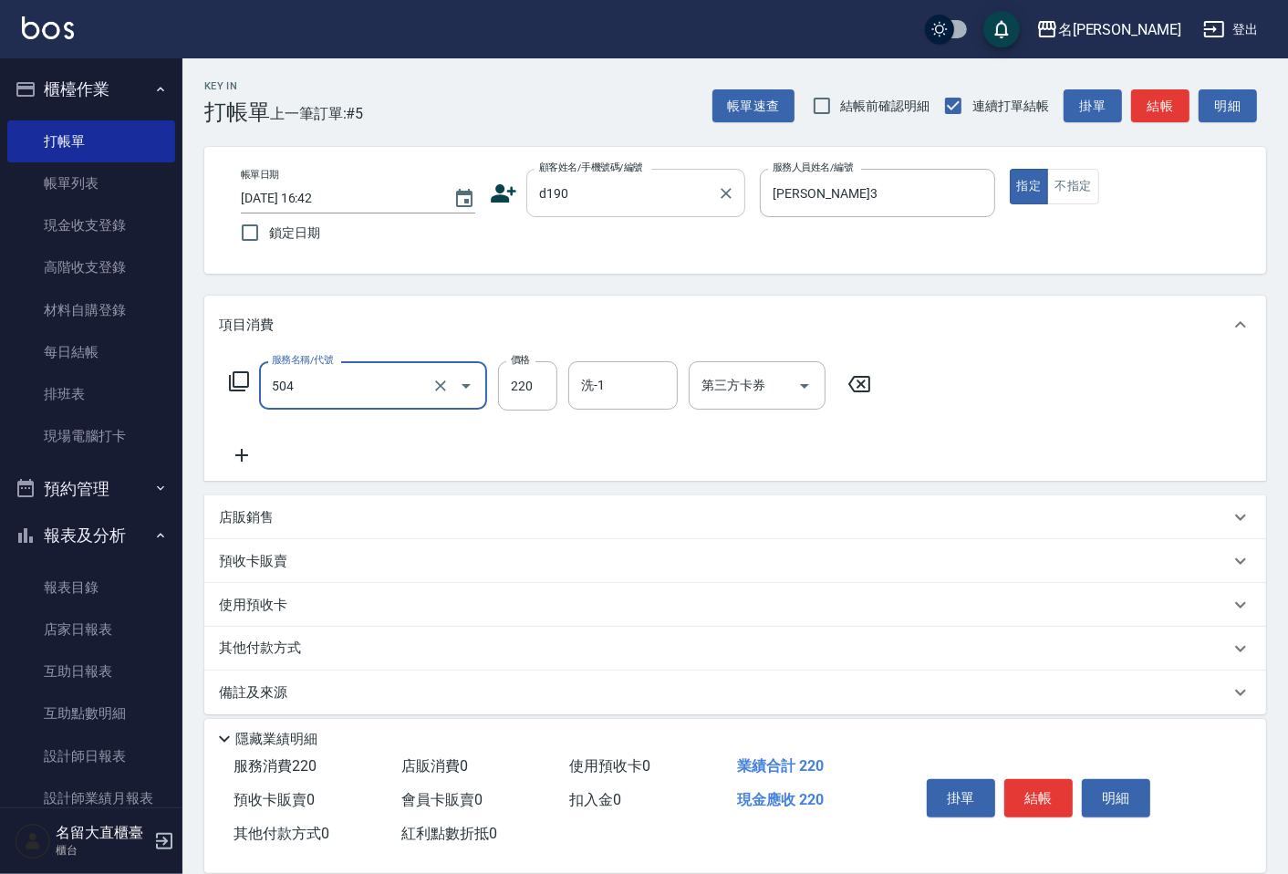
type input "洗髮(504)"
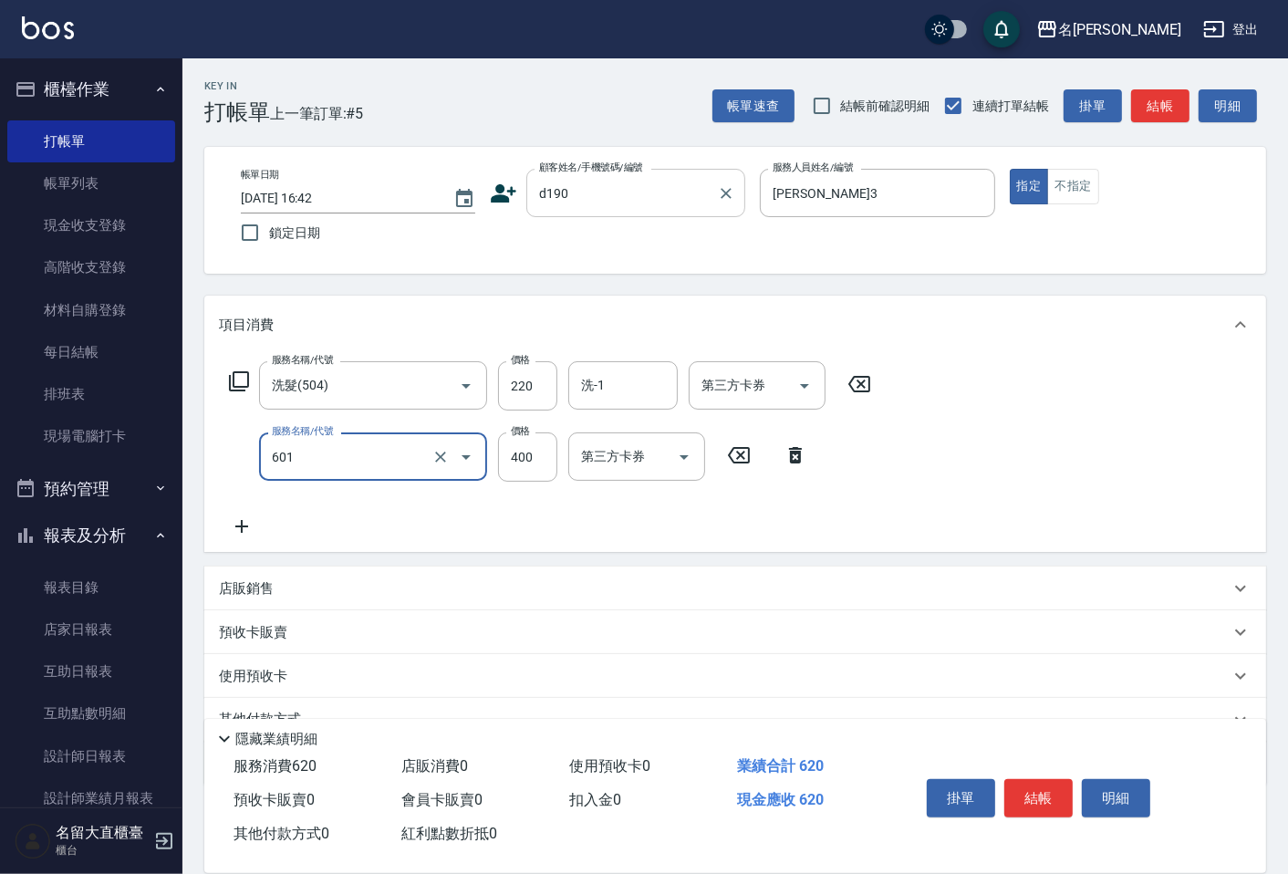
type input "自備護髮(601)"
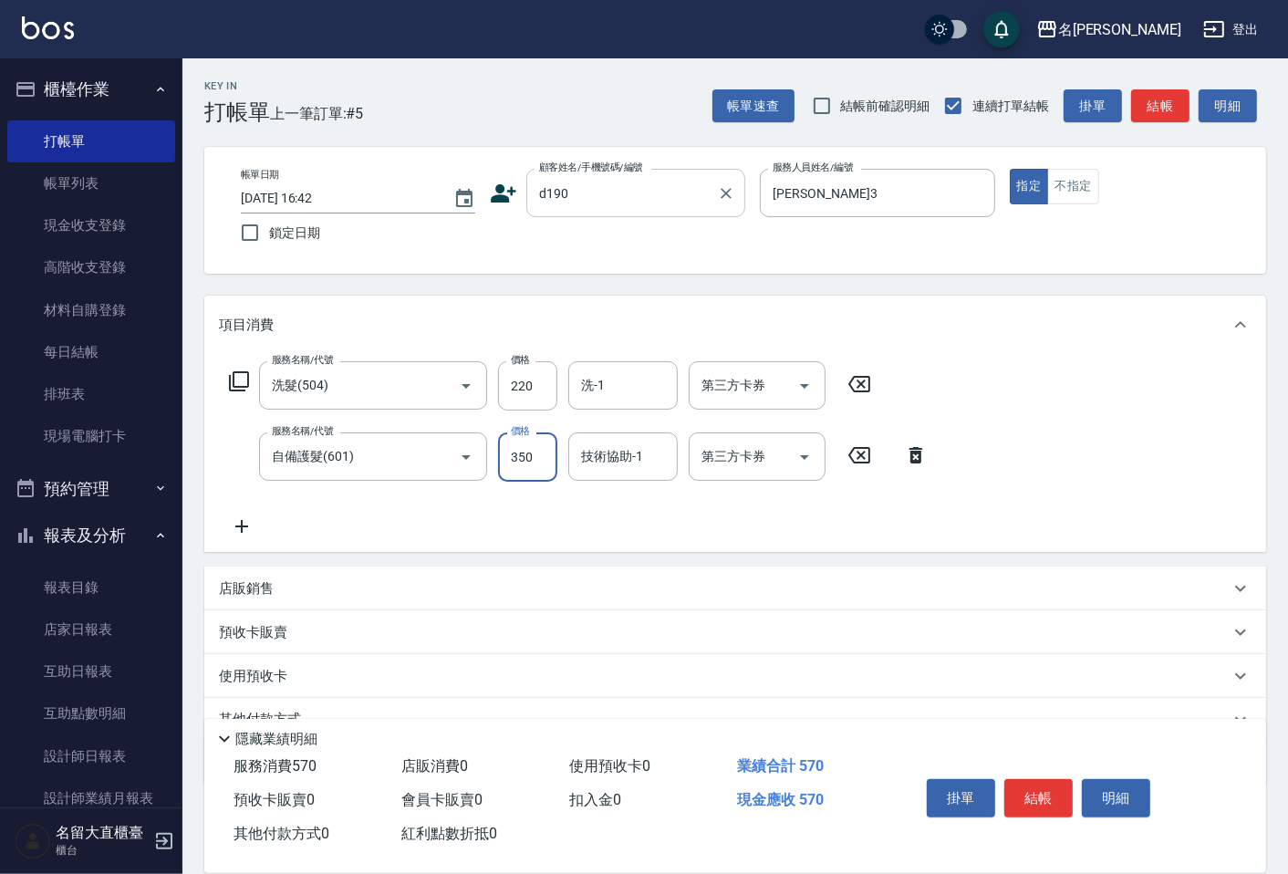
type input "350"
click at [659, 196] on input "d190" at bounding box center [622, 193] width 175 height 32
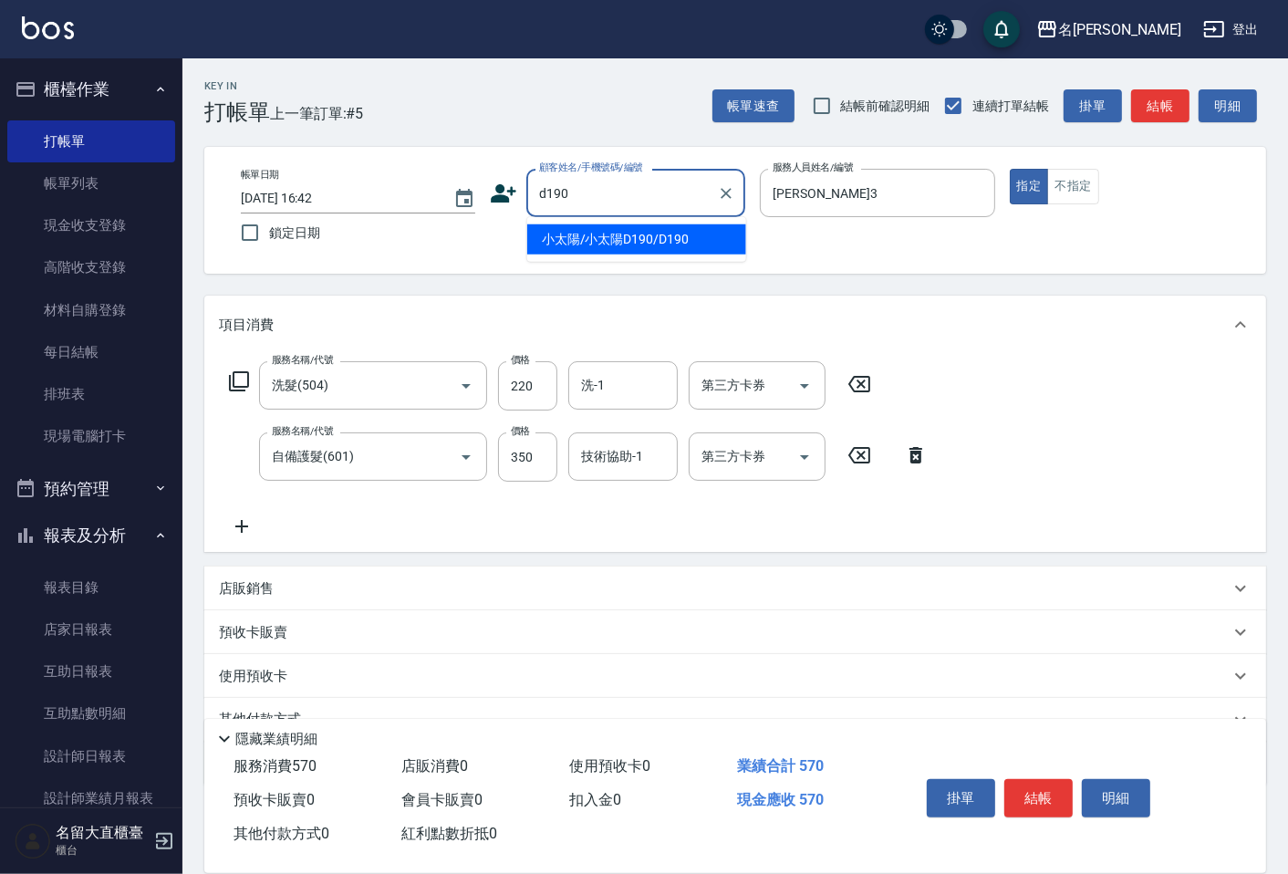
click at [649, 228] on li "小太陽/小太陽D190/D190" at bounding box center [636, 239] width 219 height 30
type input "小太陽/小太陽D190/D190"
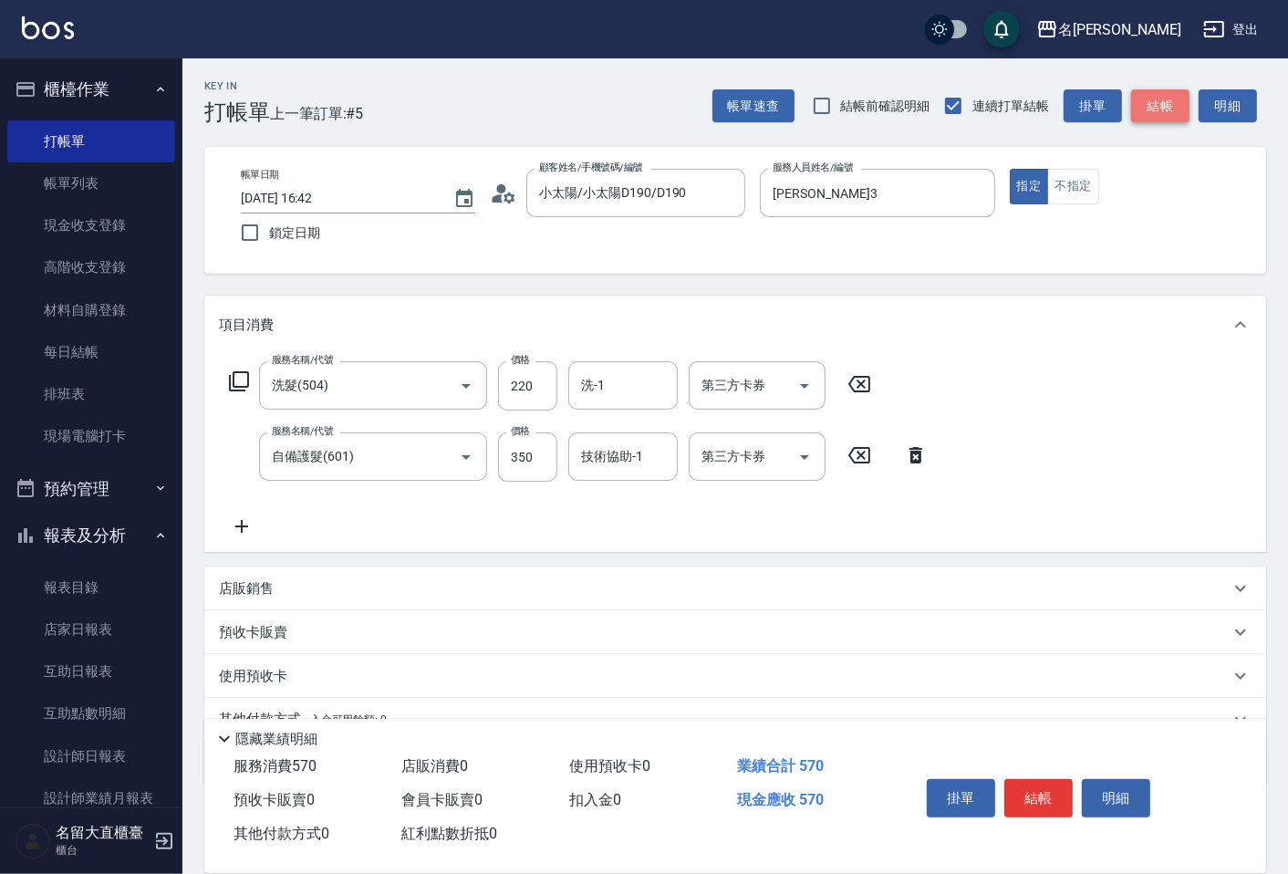
click at [1140, 116] on button "結帳" at bounding box center [1160, 106] width 58 height 34
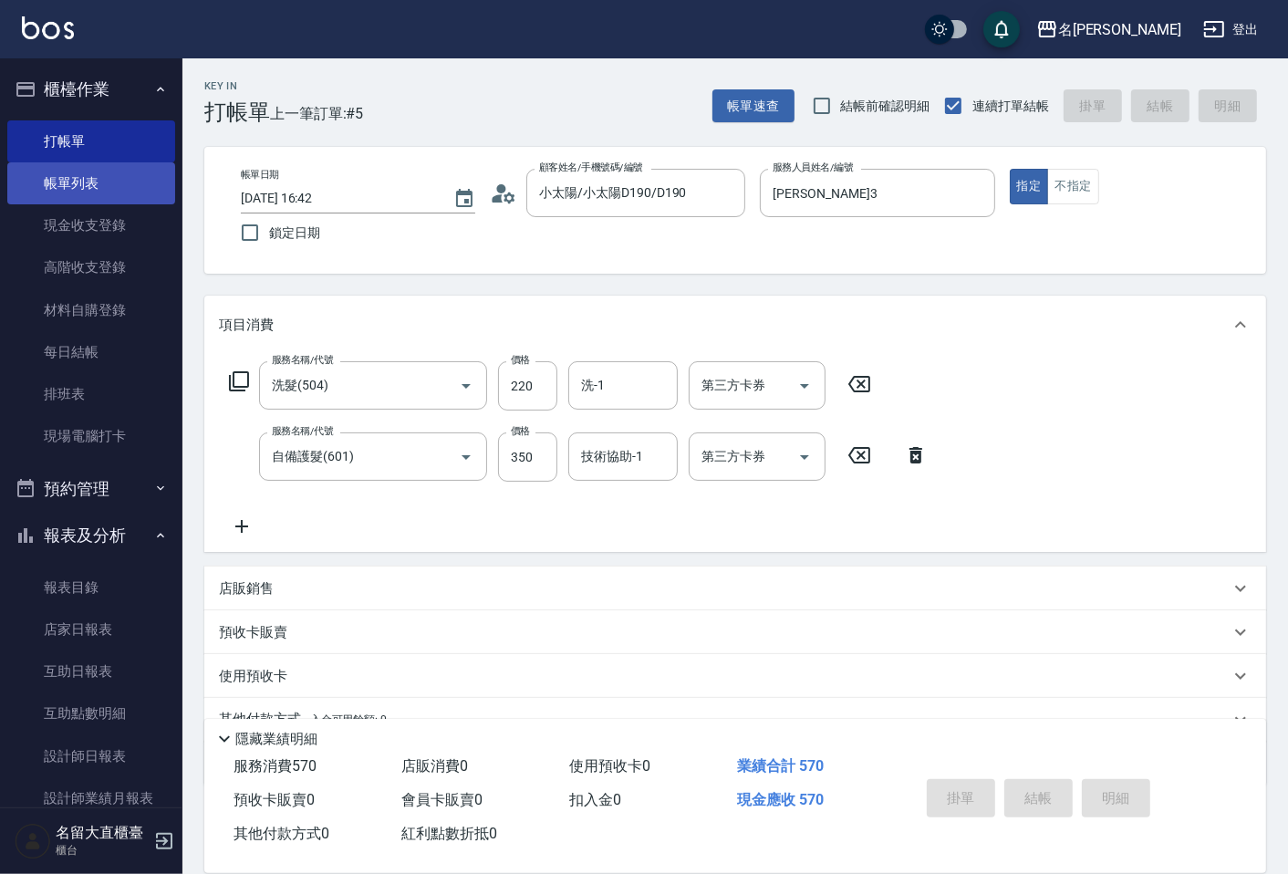
click at [53, 173] on link "帳單列表" at bounding box center [91, 183] width 168 height 42
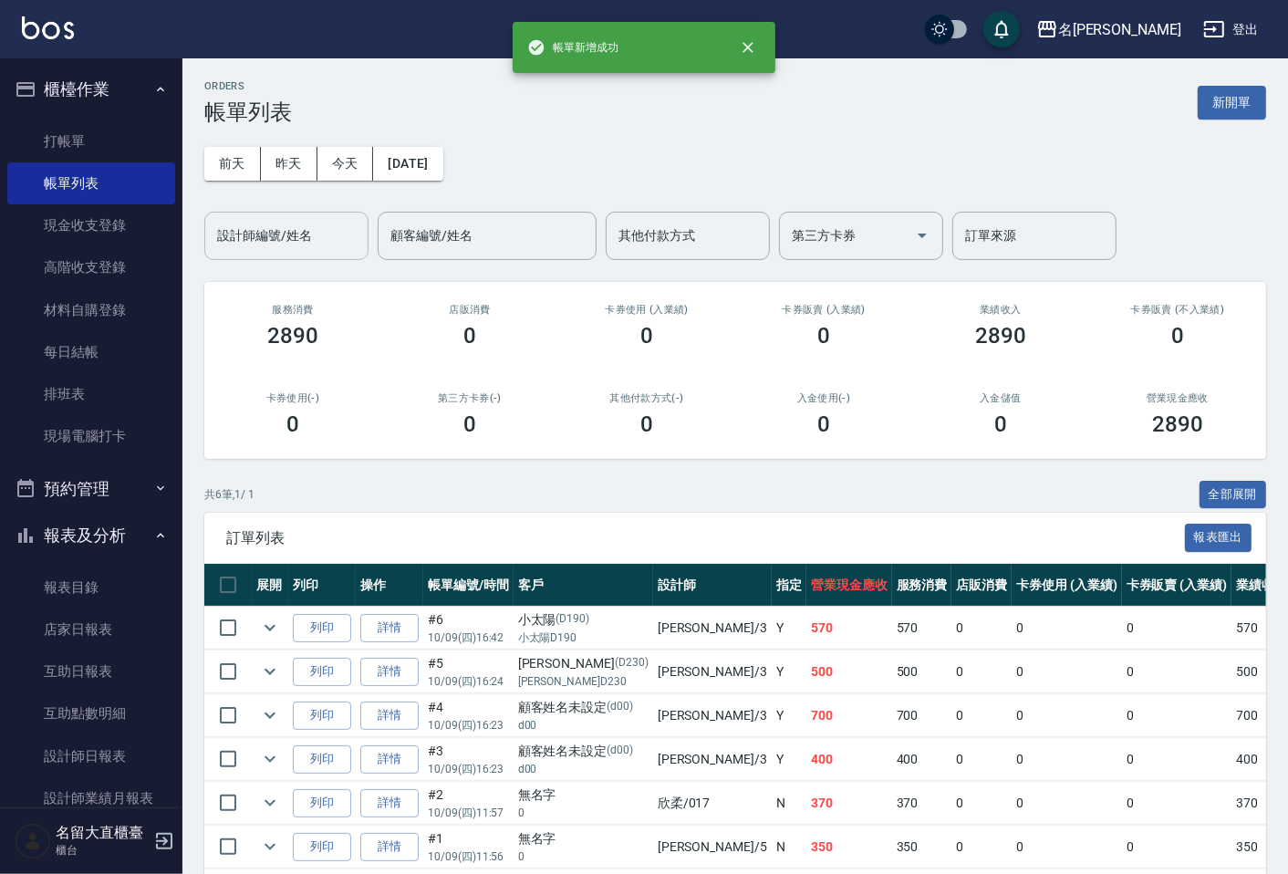
click at [296, 241] on input "設計師編號/姓名" at bounding box center [287, 236] width 148 height 32
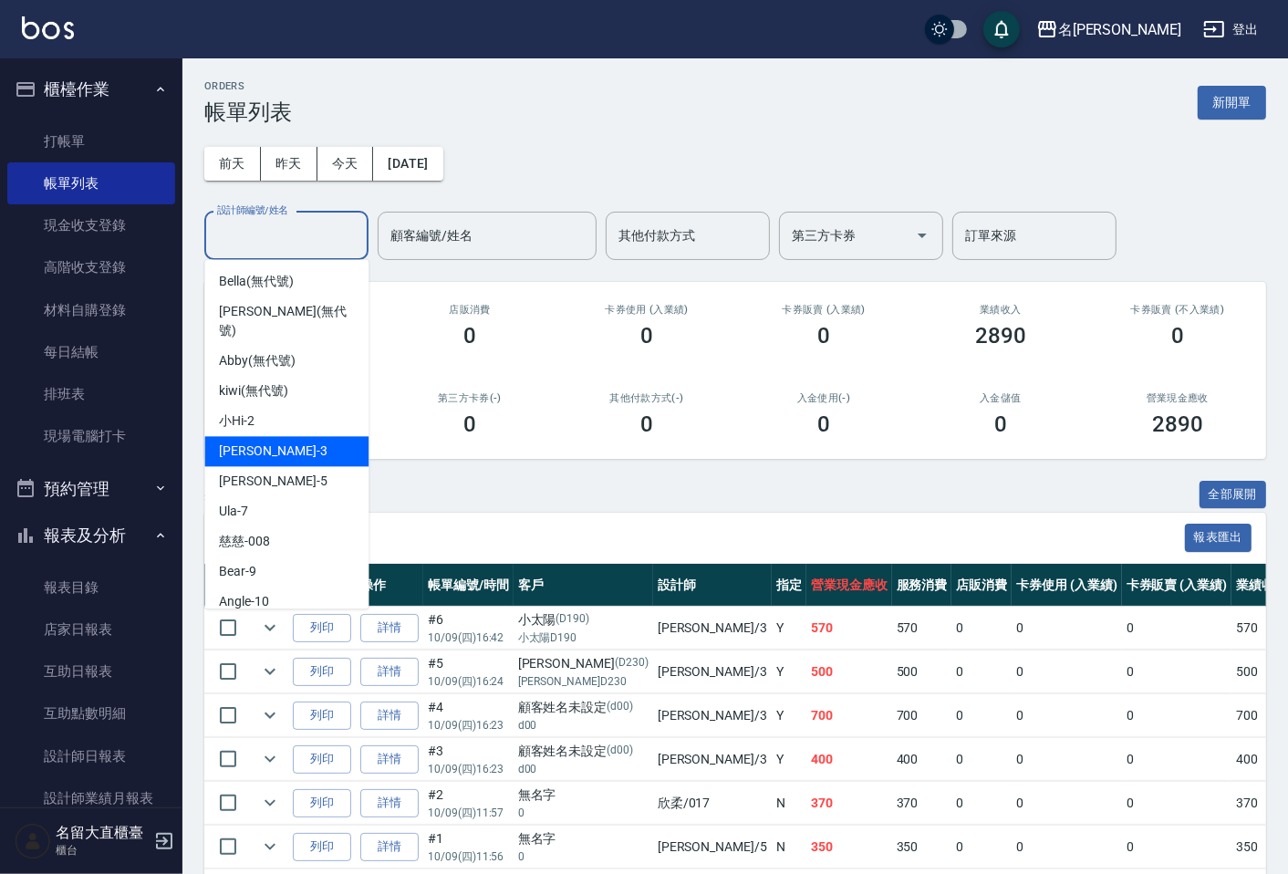
click at [269, 436] on div "[PERSON_NAME]3" at bounding box center [286, 451] width 164 height 30
type input "[PERSON_NAME]3"
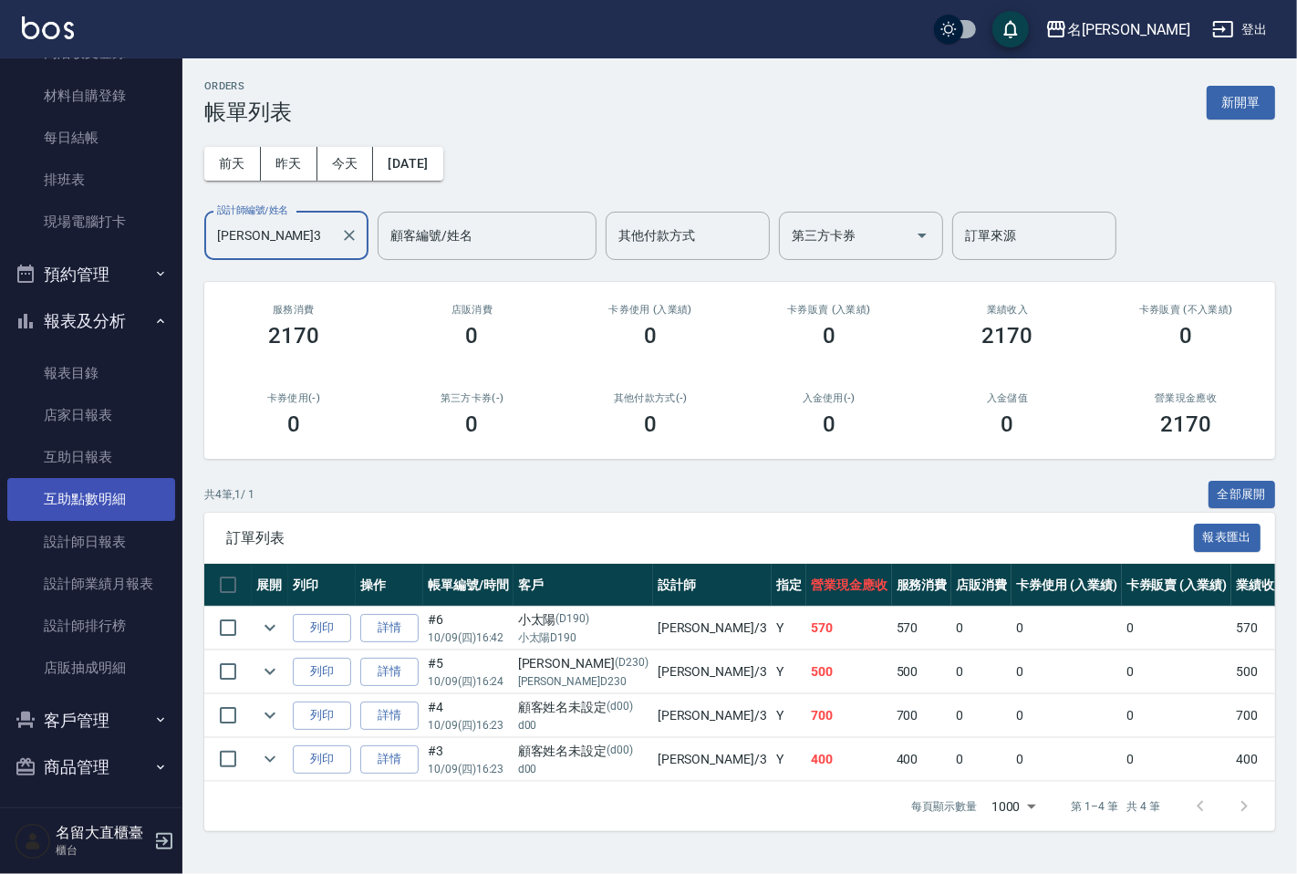
scroll to position [217, 0]
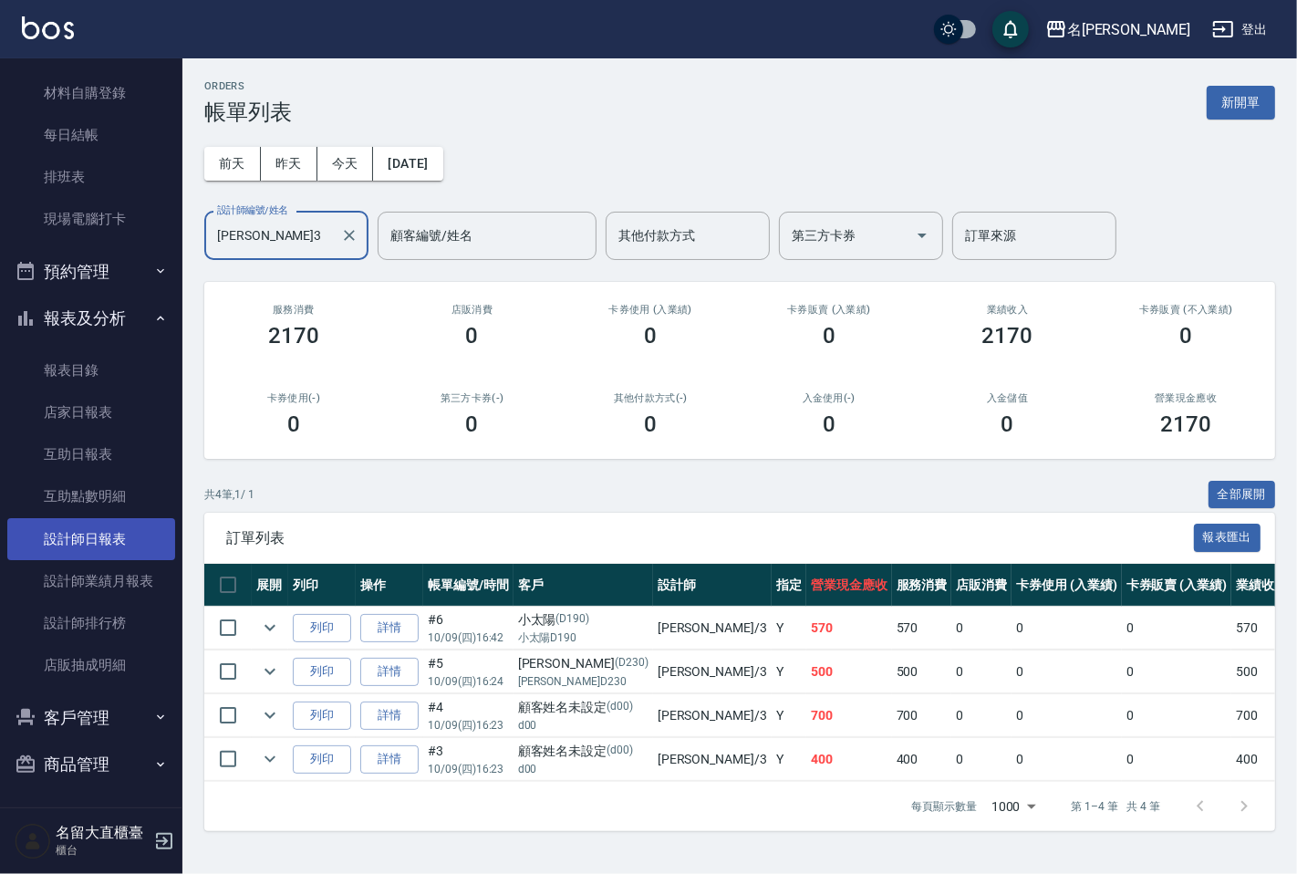
click at [89, 550] on link "設計師日報表" at bounding box center [91, 539] width 168 height 42
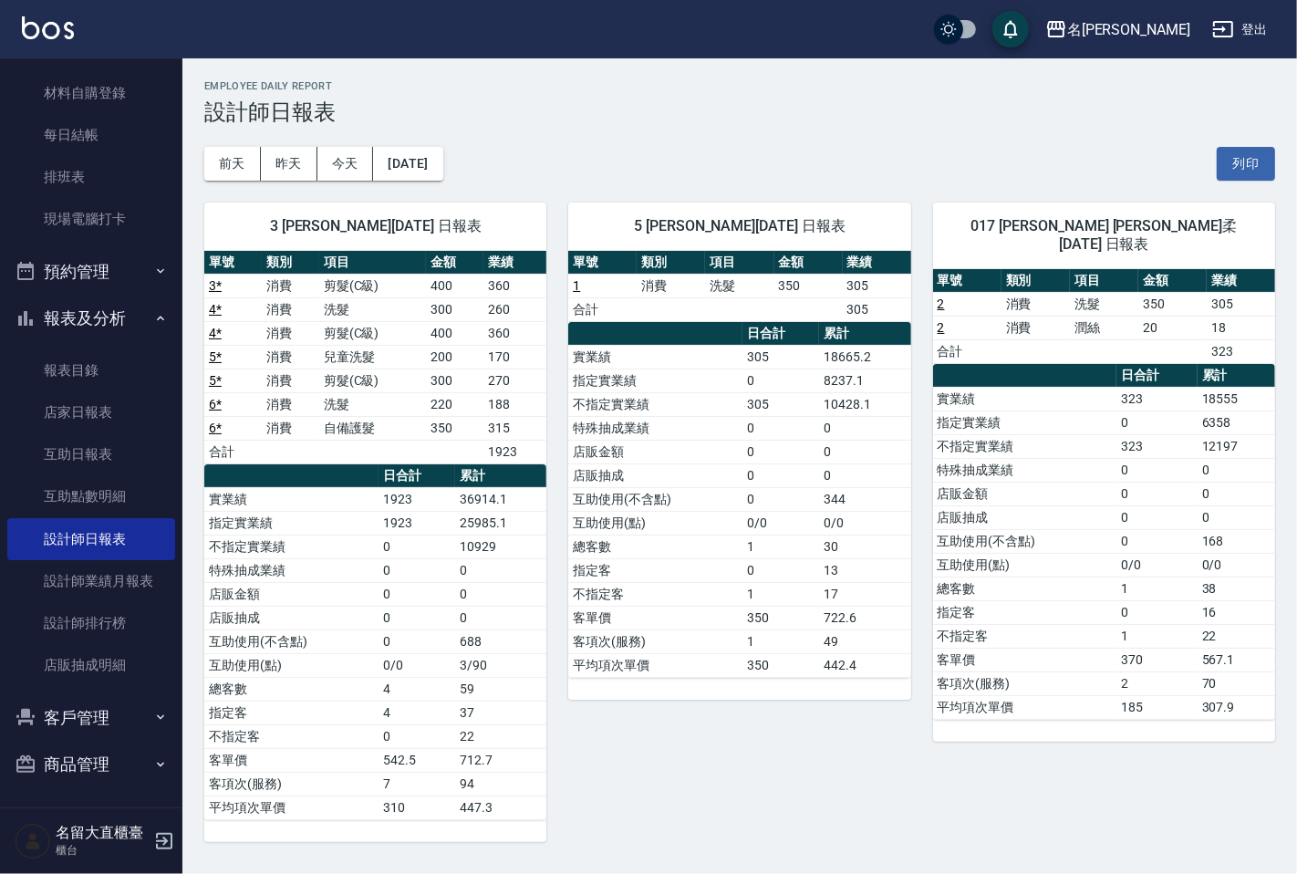
drag, startPoint x: 91, startPoint y: 483, endPoint x: 0, endPoint y: 308, distance: 197.5
click at [89, 482] on link "互助點數明細" at bounding box center [91, 496] width 168 height 42
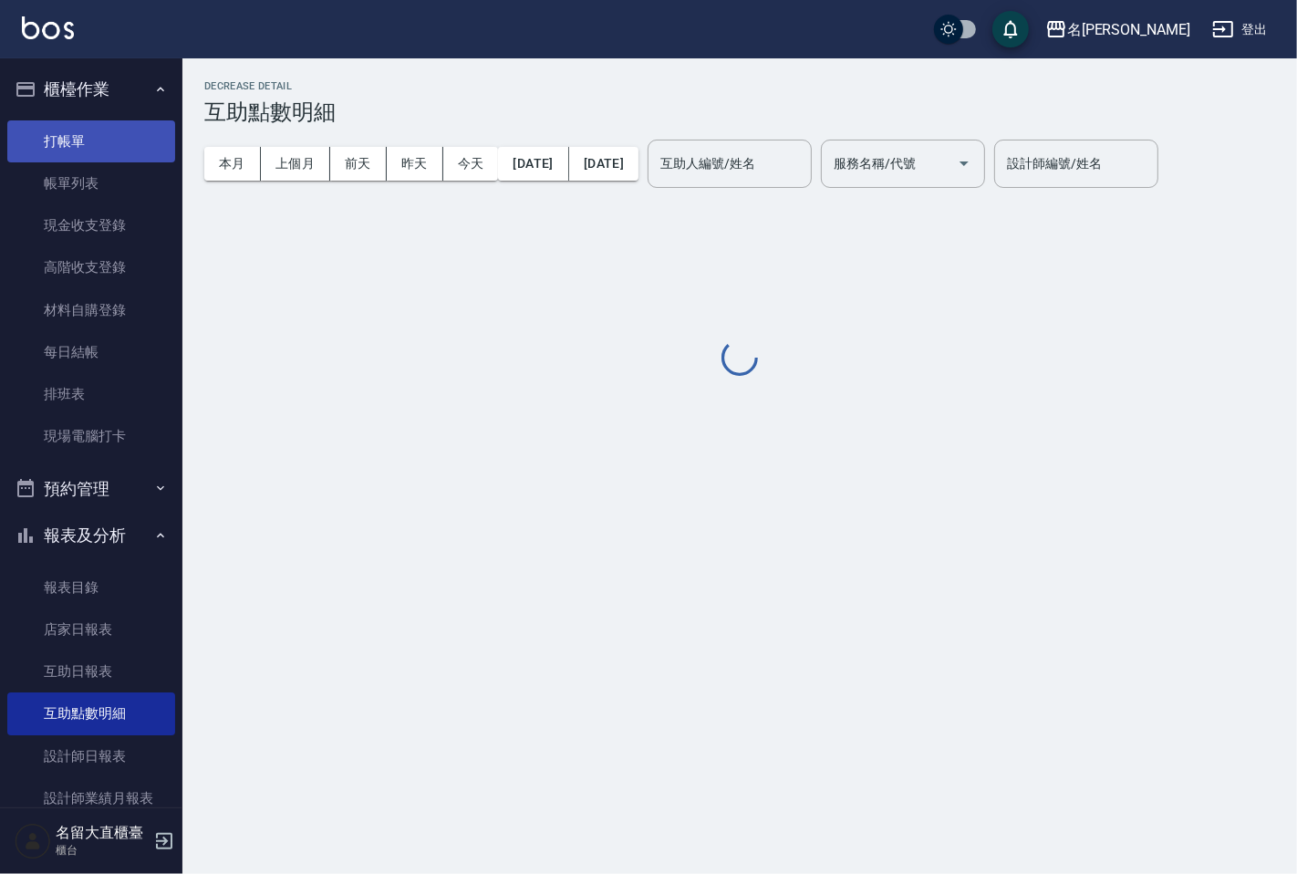
click at [78, 140] on link "打帳單" at bounding box center [91, 141] width 168 height 42
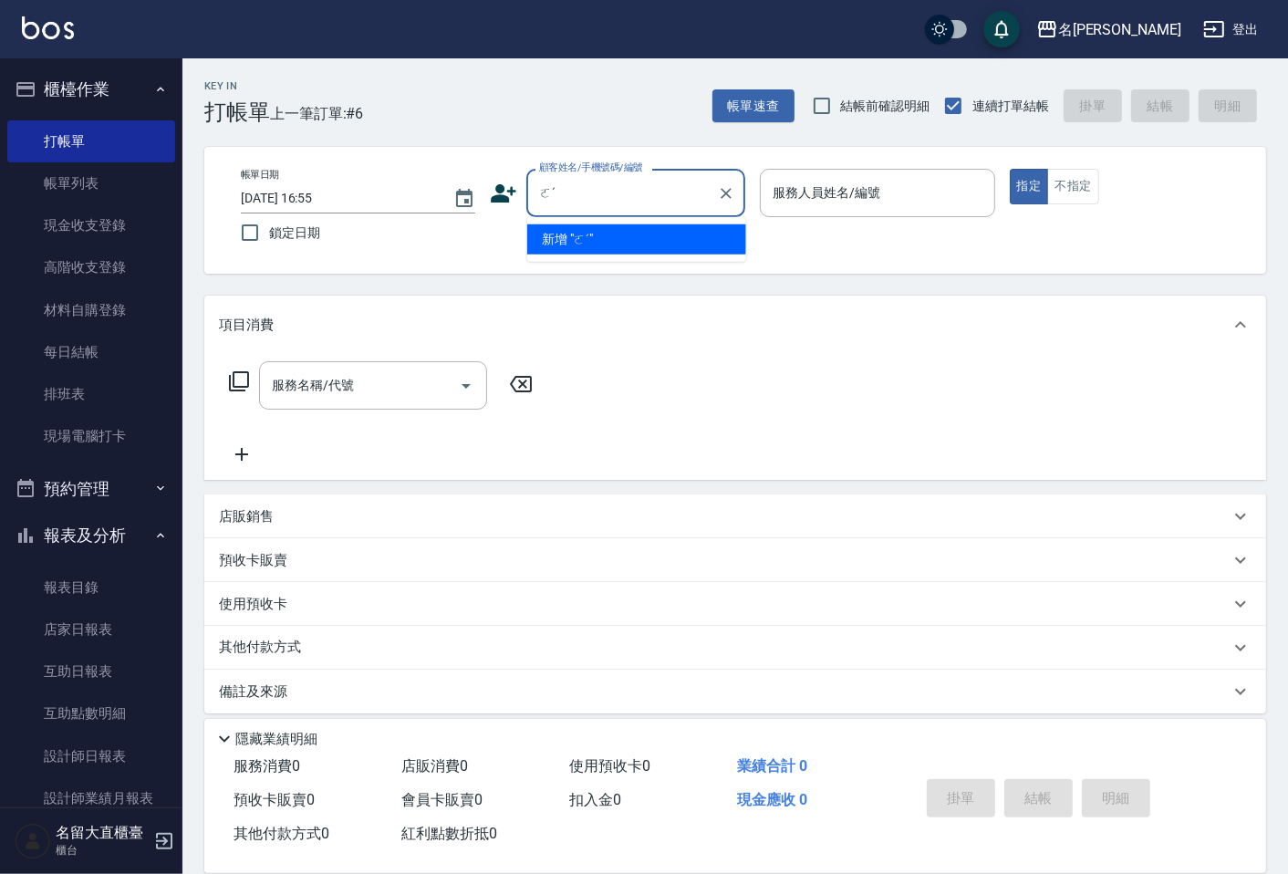
type input "ㄛ"
click at [576, 225] on li "怡寧/47845/ula91" at bounding box center [636, 239] width 219 height 30
type input "怡寧/47845/ula91"
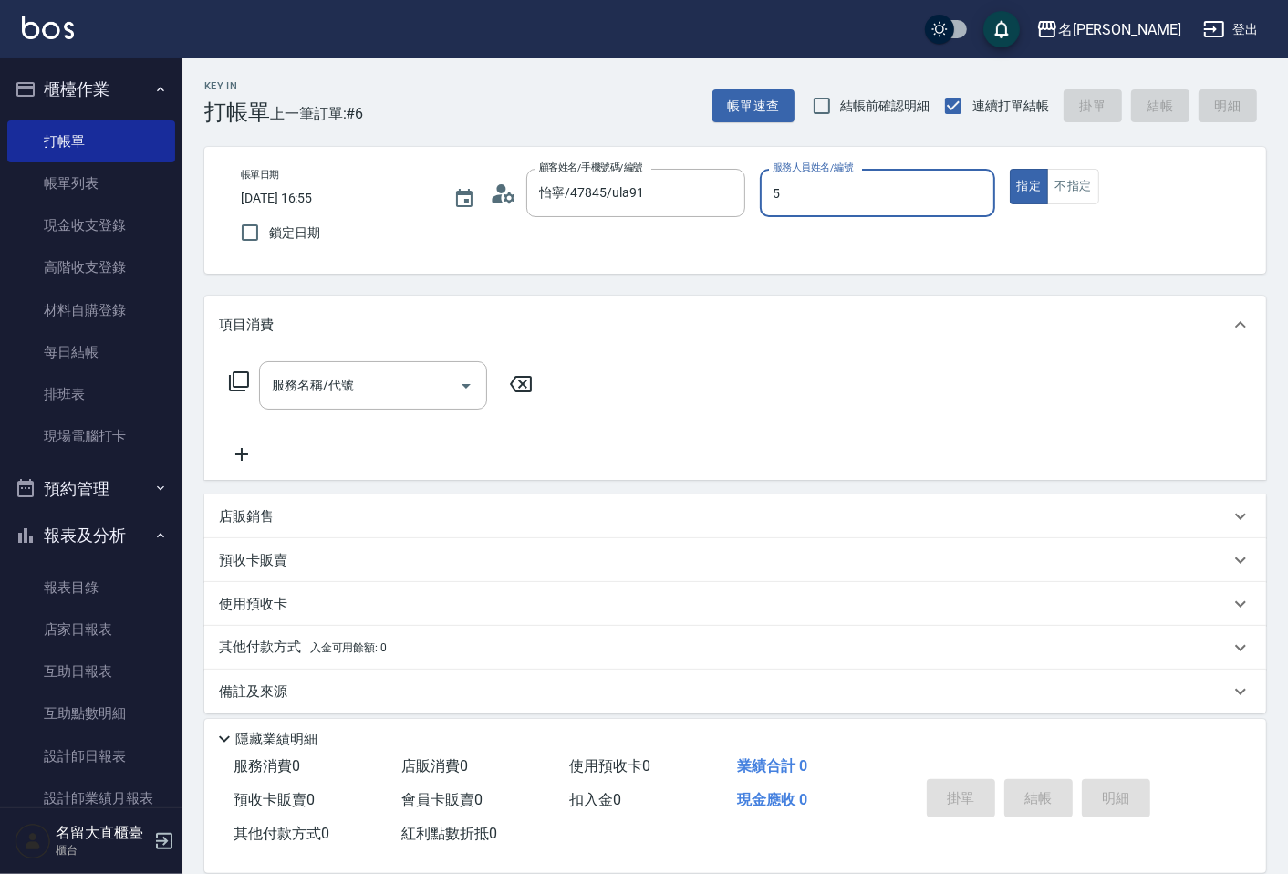
type input "5"
type button "true"
type input "Reese-5"
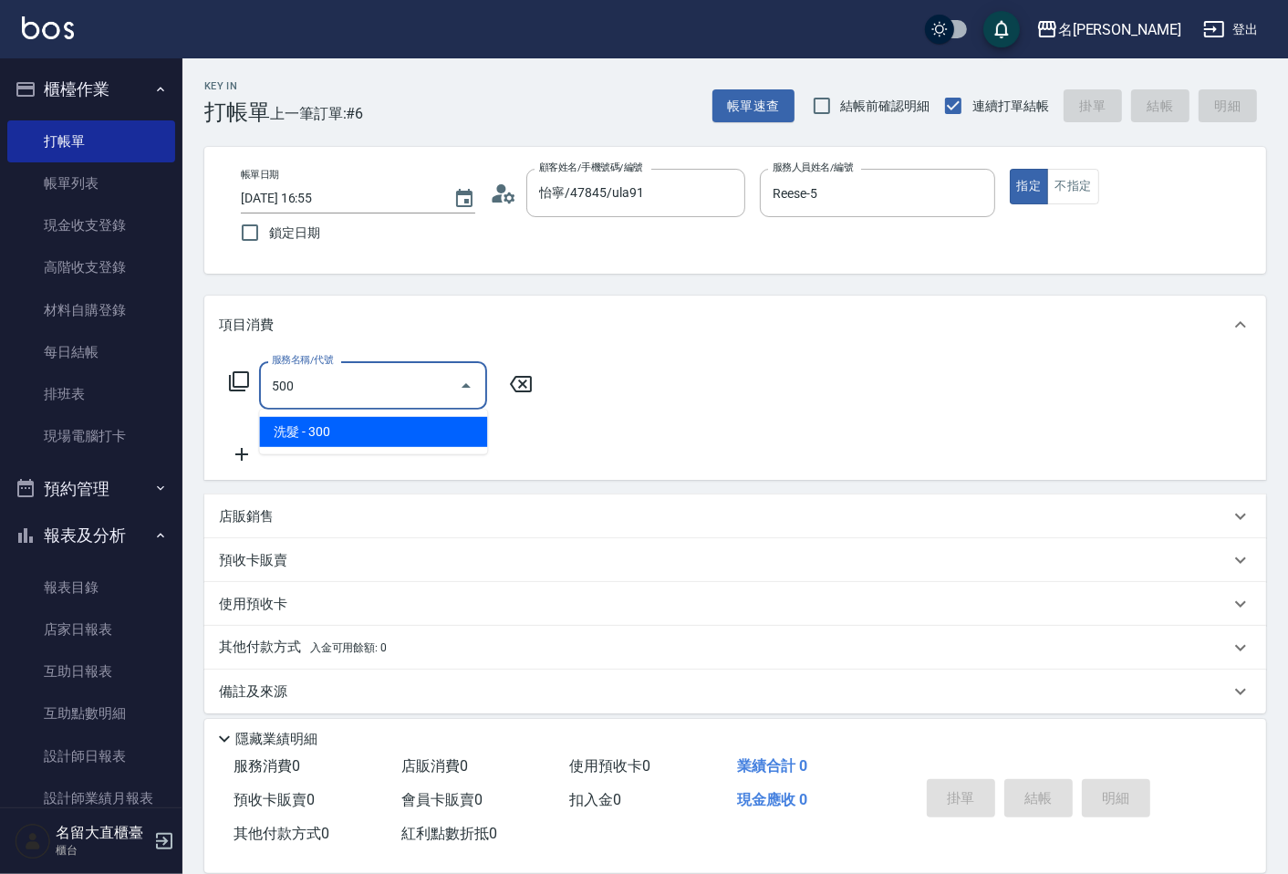
type input "洗髮(500)"
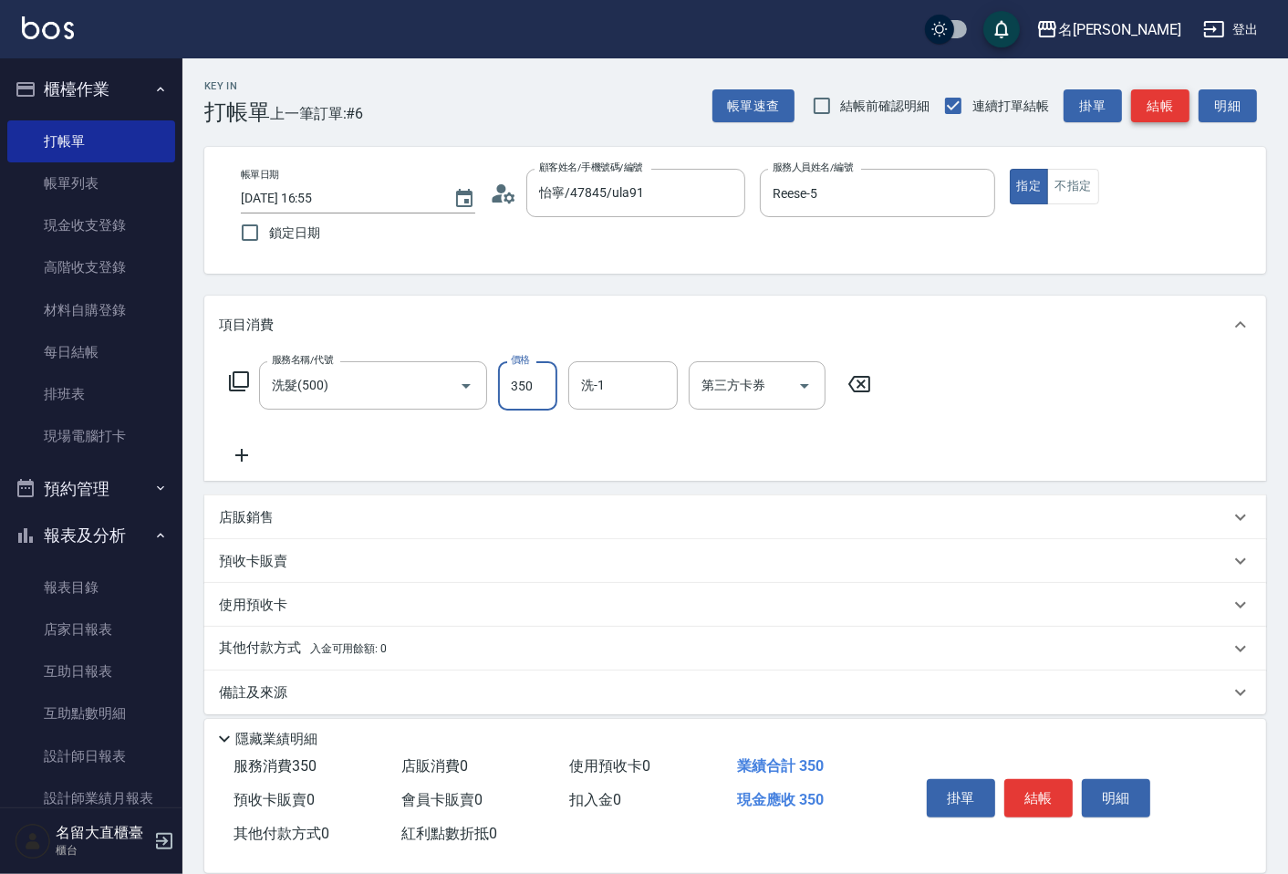
type input "350"
click at [1155, 117] on button "結帳" at bounding box center [1160, 106] width 58 height 34
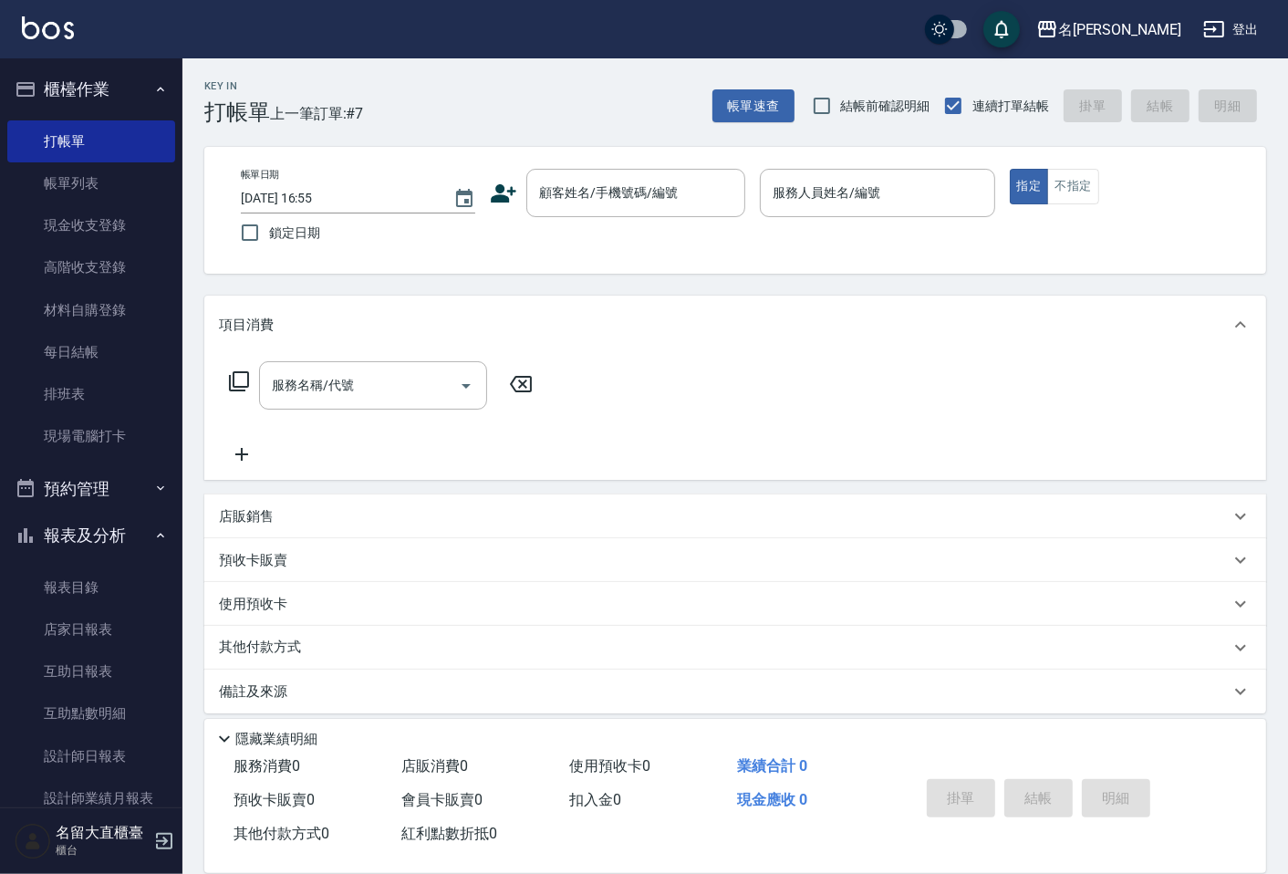
click at [1155, 117] on div "帳單速查 結帳前確認明細 連續打單結帳 掛單 結帳 明細" at bounding box center [989, 106] width 554 height 38
